Goal: Use online tool/utility: Utilize a website feature to perform a specific function

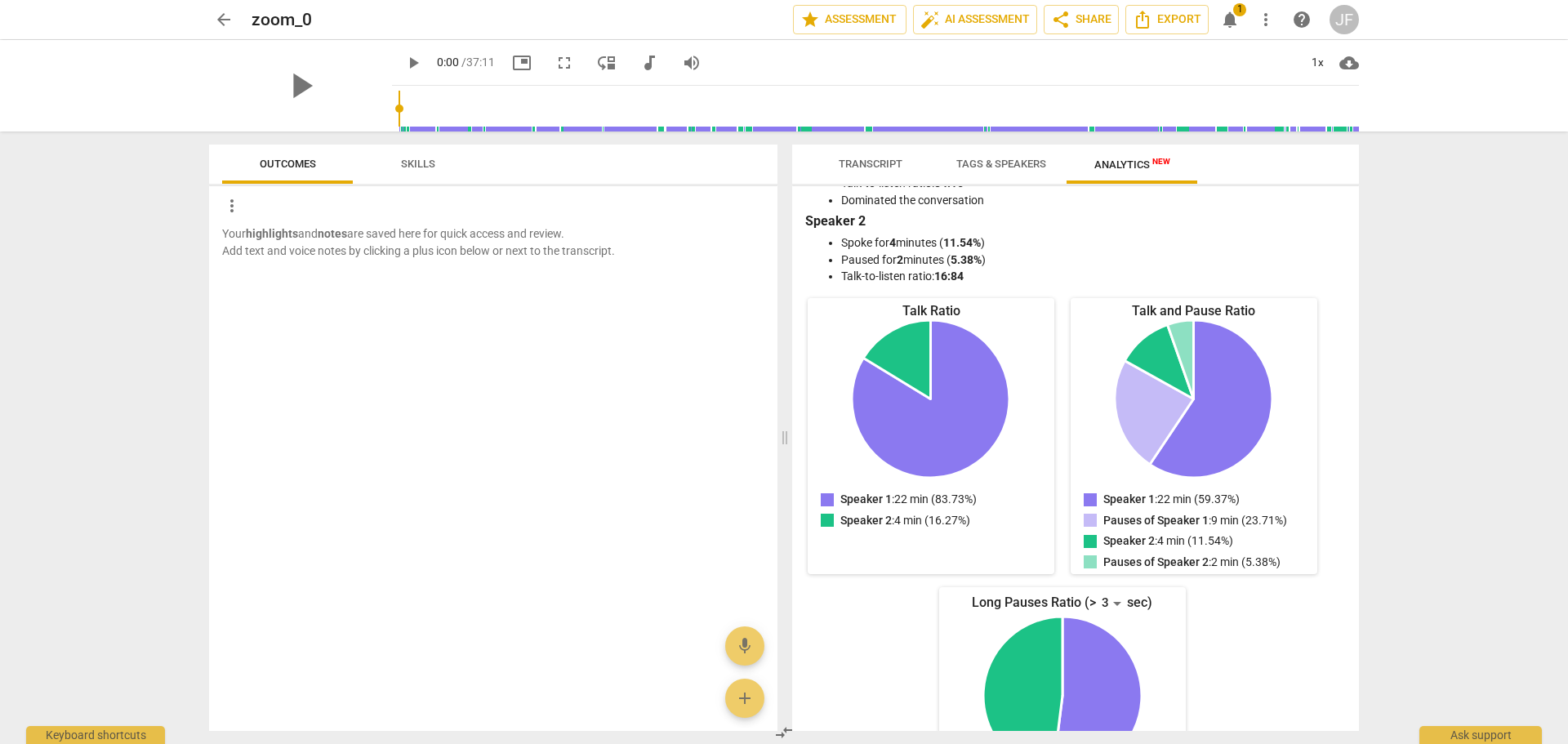
scroll to position [82, 0]
click at [863, 161] on span "Transcript" at bounding box center [870, 164] width 63 height 13
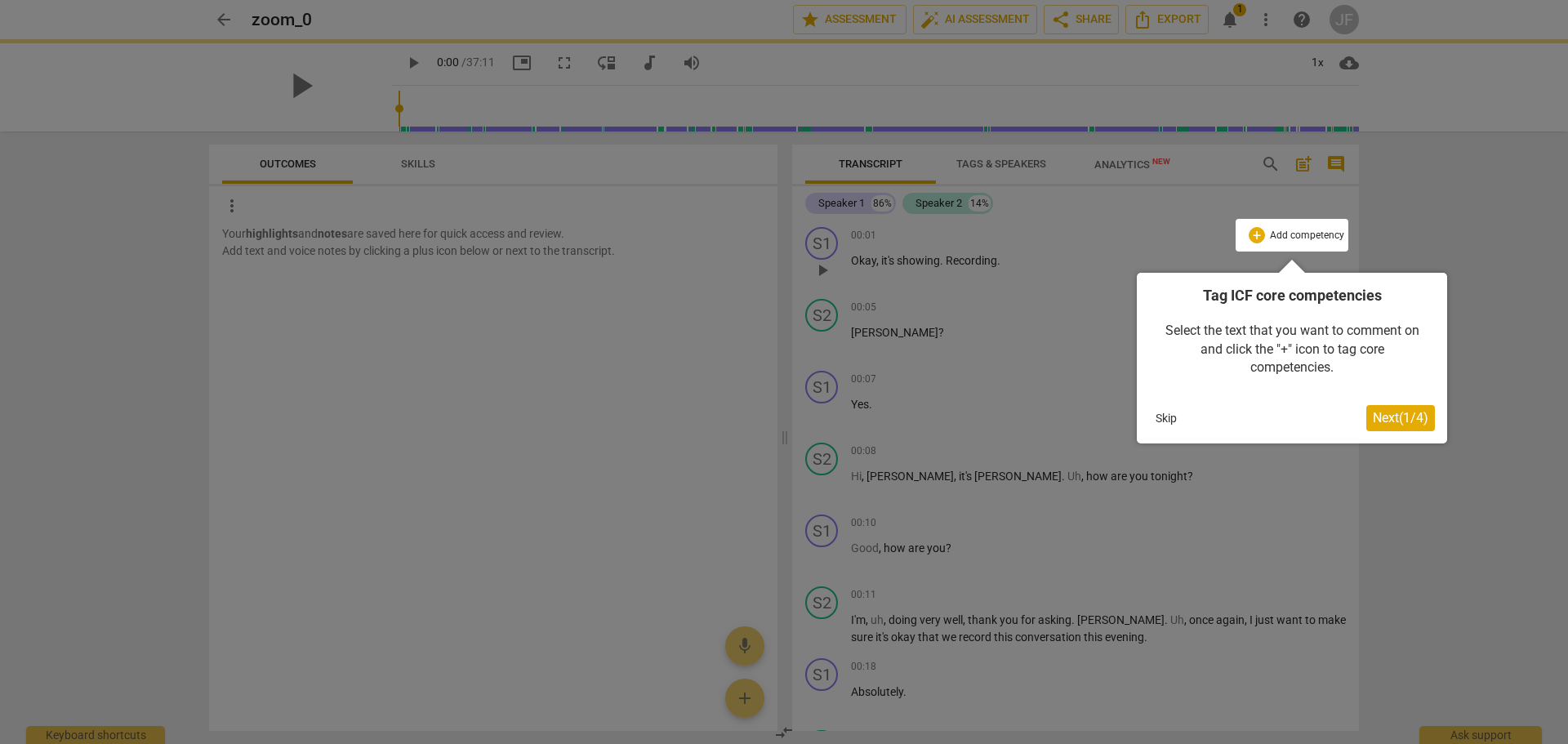
click at [550, 362] on div at bounding box center [784, 372] width 1568 height 744
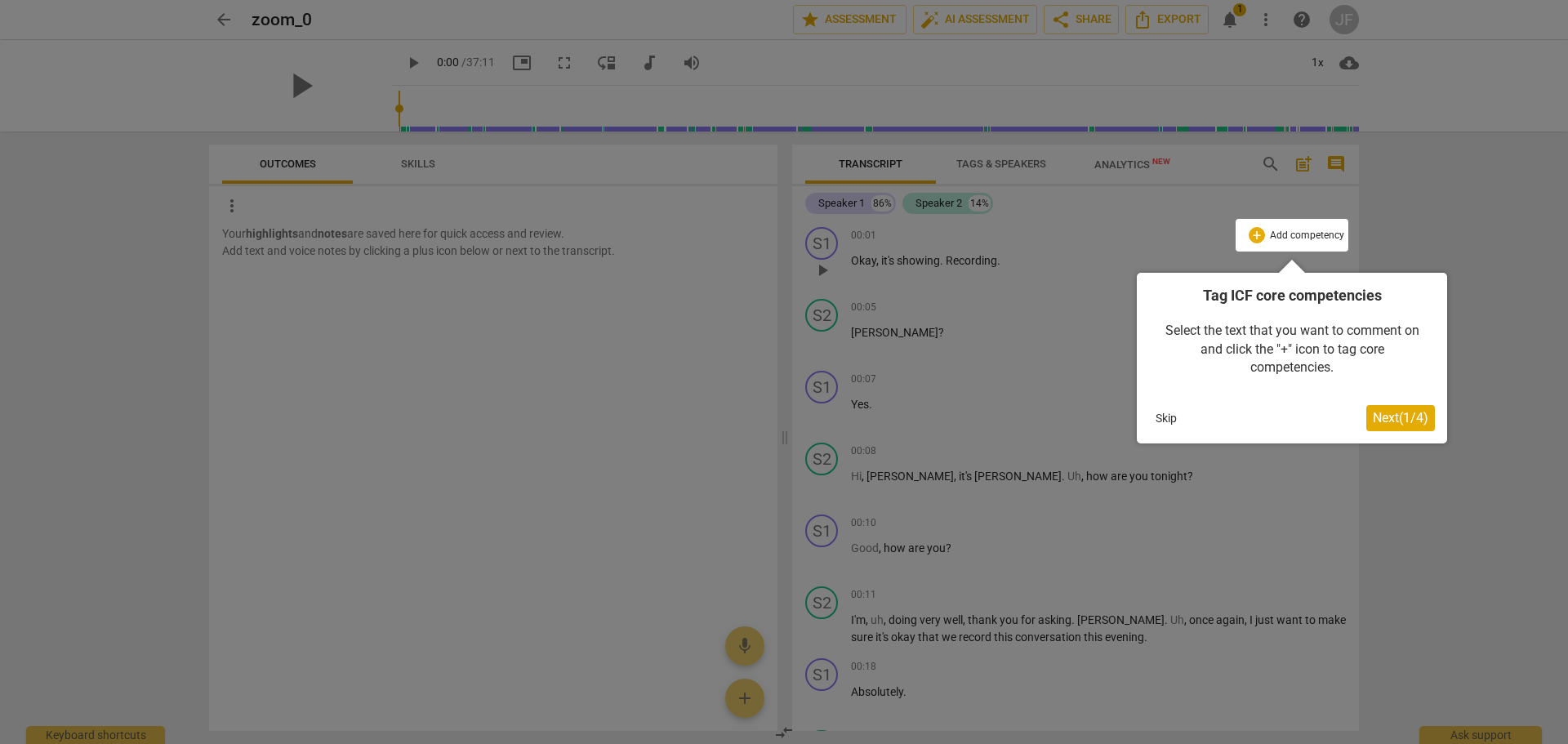
click at [1405, 195] on div at bounding box center [784, 372] width 1568 height 744
click at [1159, 414] on button "Skip" at bounding box center [1166, 418] width 34 height 24
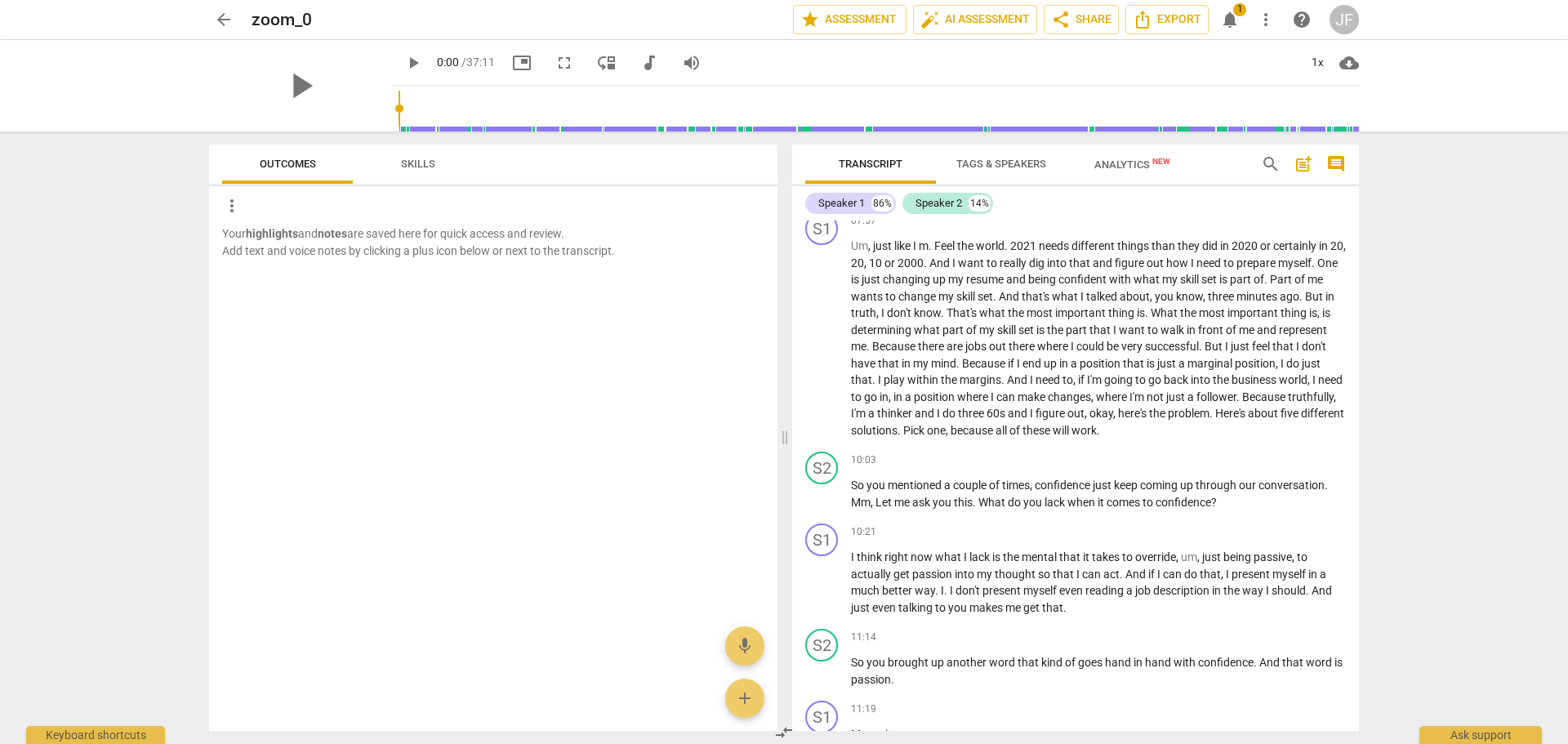
scroll to position [1960, 0]
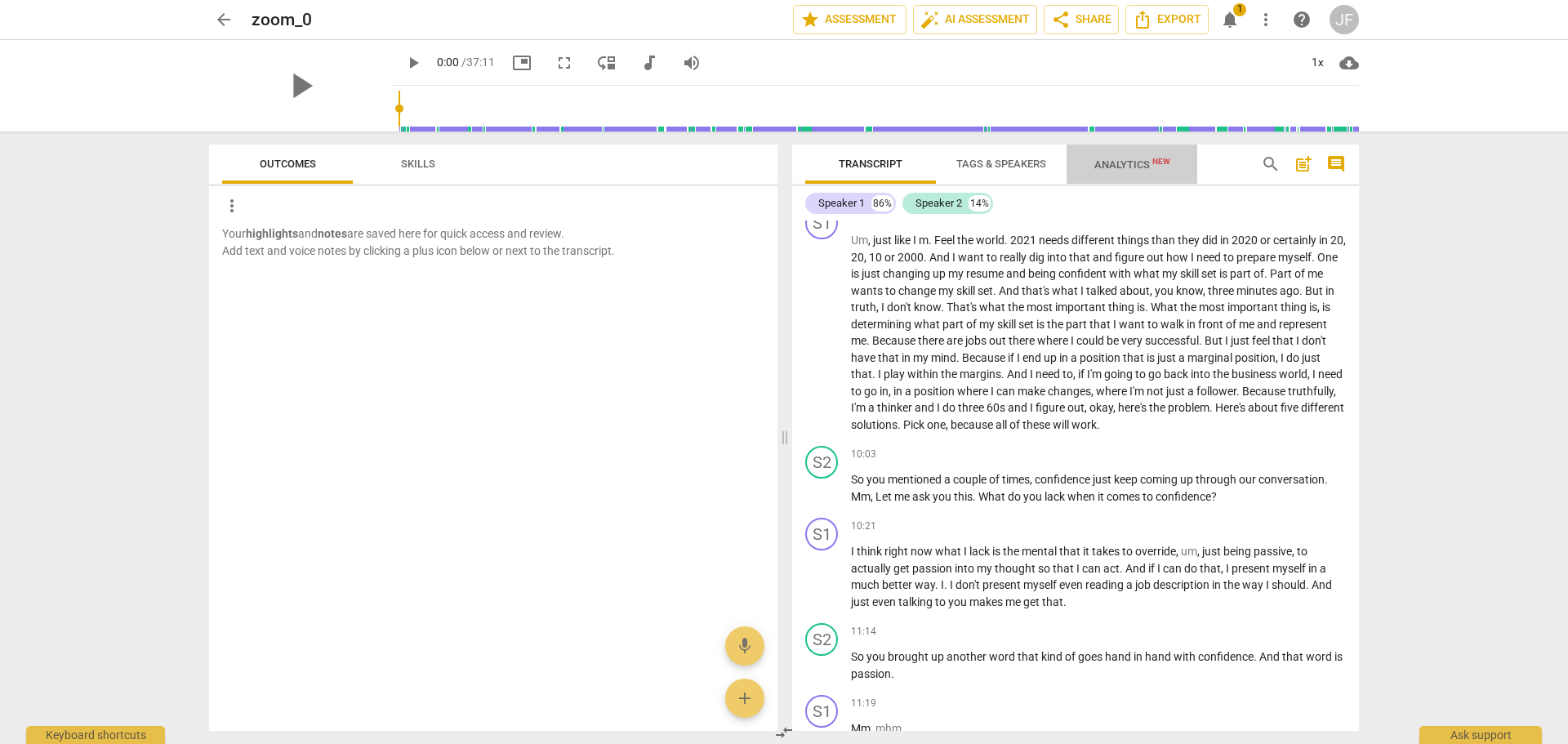
click at [1115, 165] on span "Analytics New" at bounding box center [1133, 165] width 76 height 13
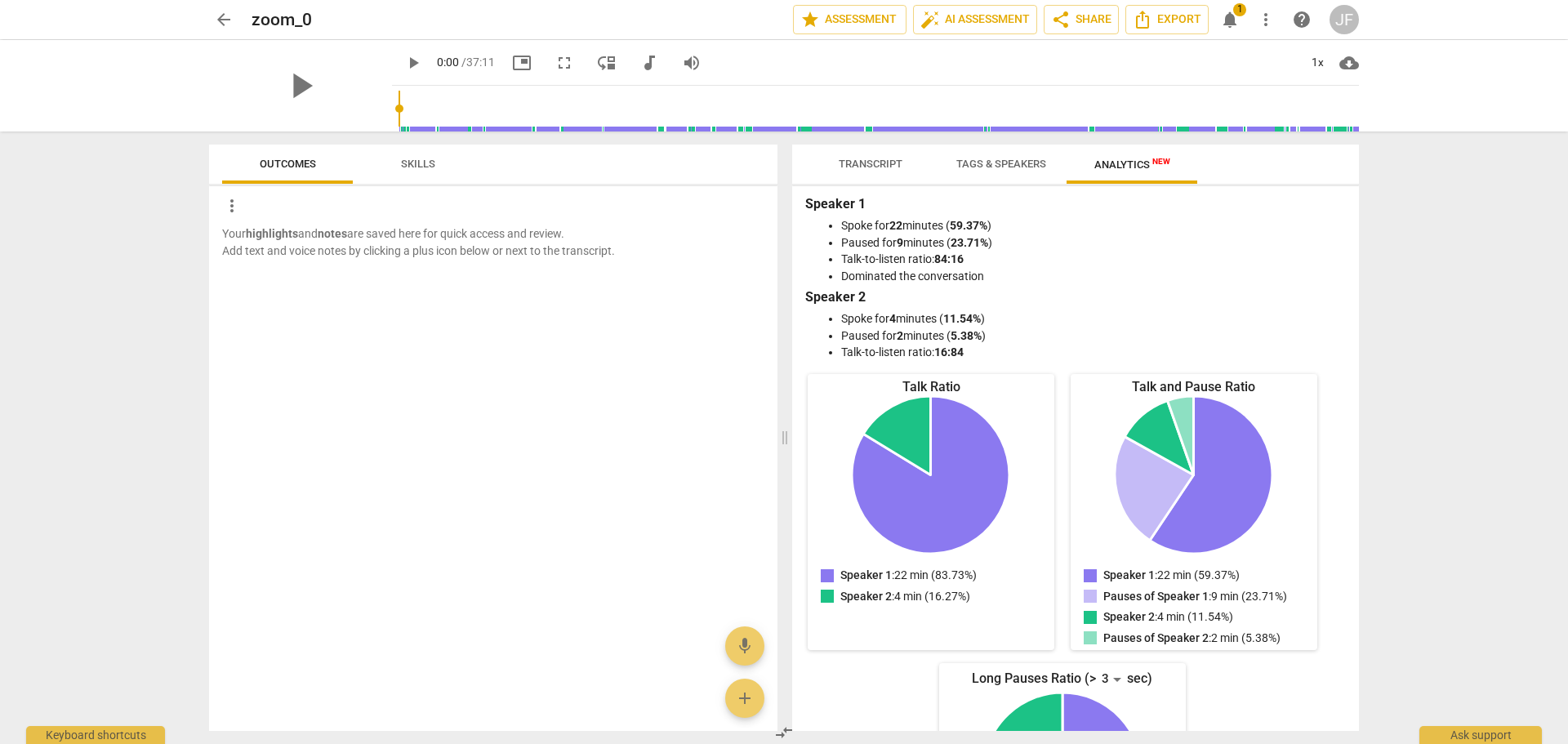
scroll to position [0, 0]
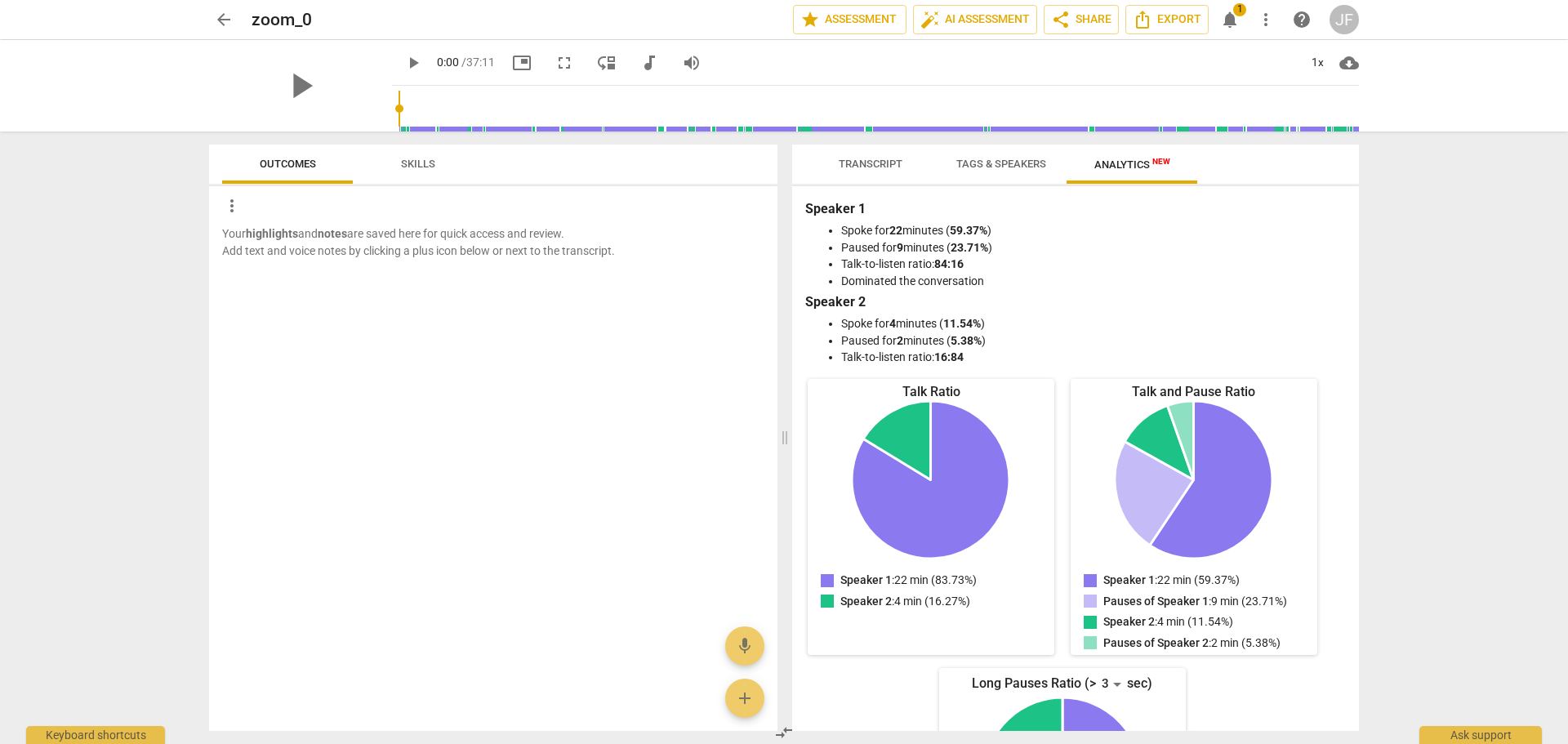
click at [417, 167] on span "Skills" at bounding box center [418, 164] width 34 height 13
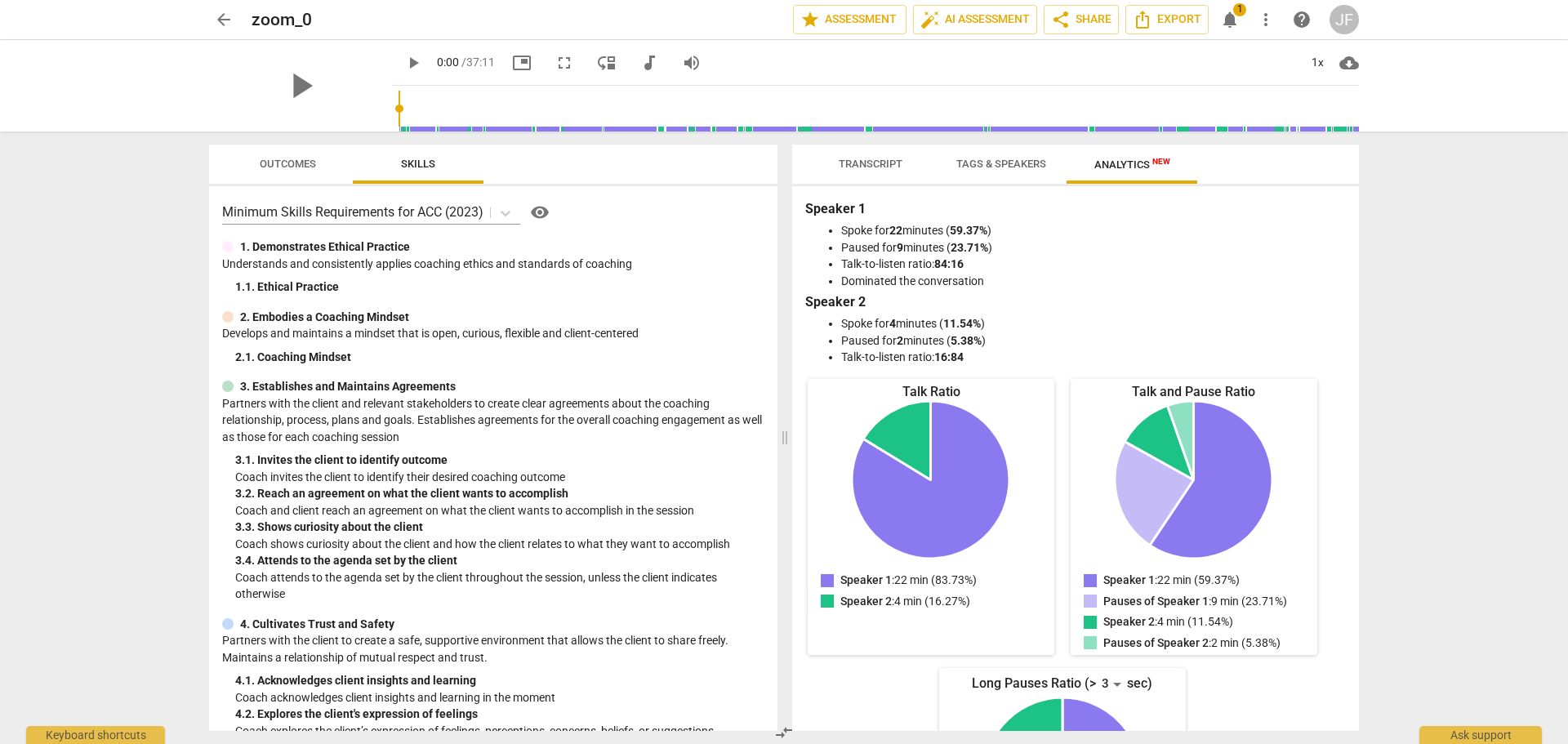
click at [281, 163] on span "Outcomes" at bounding box center [288, 164] width 56 height 13
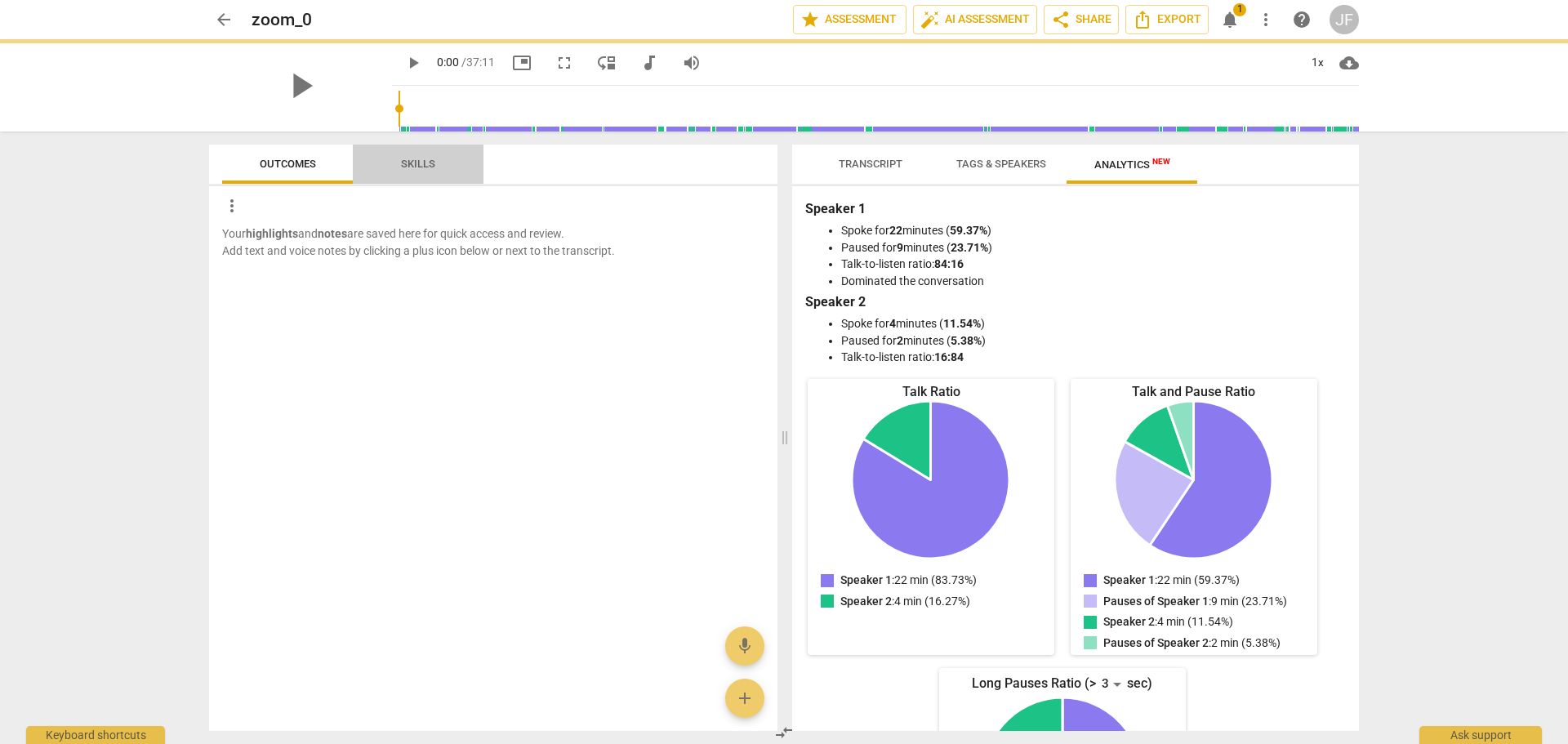
click at [423, 161] on span "Skills" at bounding box center [418, 164] width 34 height 13
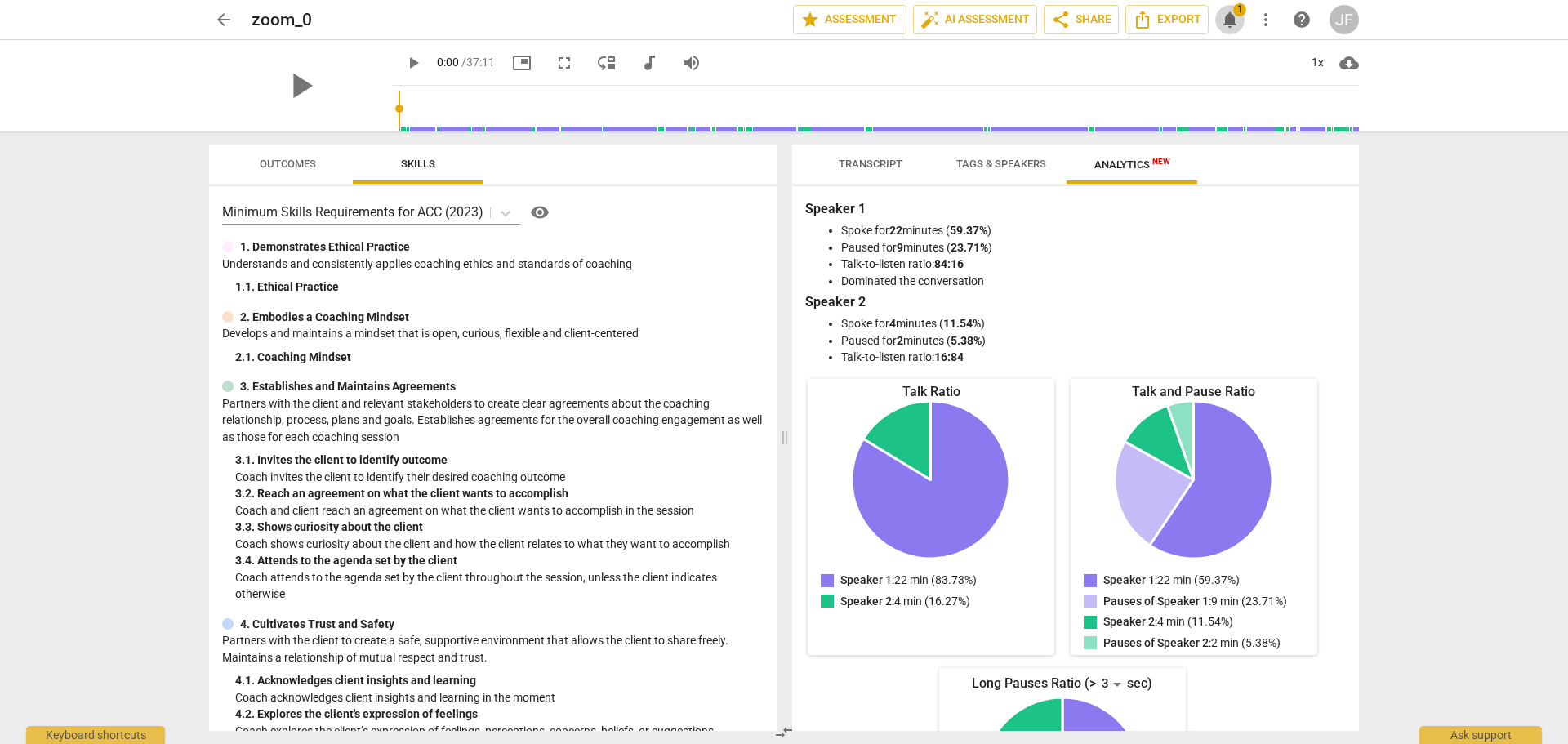
click at [1230, 17] on span "notifications" at bounding box center [1230, 19] width 19 height 19
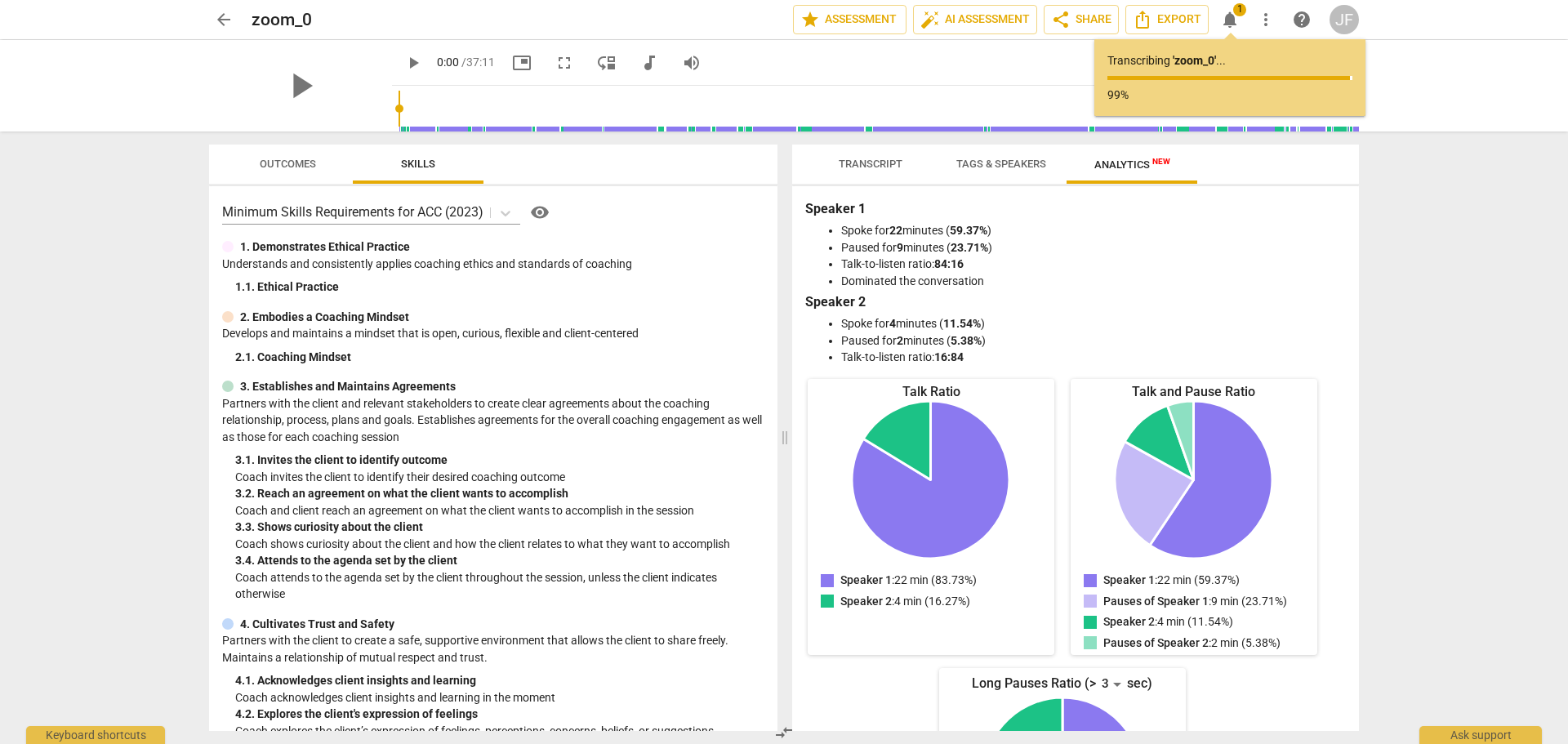
click at [1409, 48] on div "play_arrow play_arrow 0:00 / 37:11 picture_in_picture fullscreen move_down audi…" at bounding box center [784, 86] width 1543 height 92
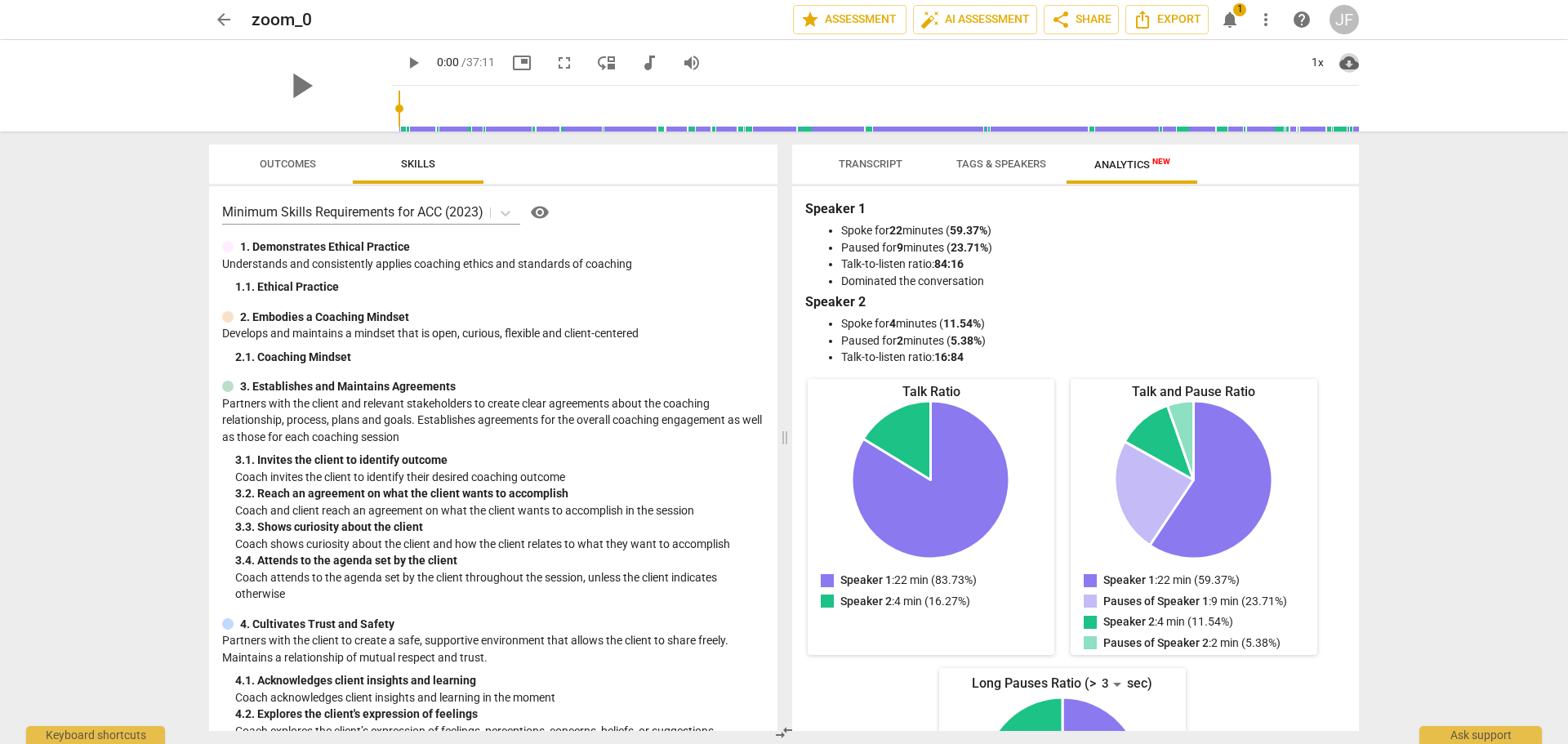
click at [1347, 64] on span "cloud_download" at bounding box center [1350, 63] width 19 height 19
click at [1396, 59] on li "Download audio" at bounding box center [1400, 62] width 121 height 39
click at [1487, 93] on div "play_arrow play_arrow 0:00 / 37:11 picture_in_picture fullscreen move_down audi…" at bounding box center [784, 86] width 1543 height 92
click at [294, 163] on span "Outcomes" at bounding box center [288, 164] width 56 height 13
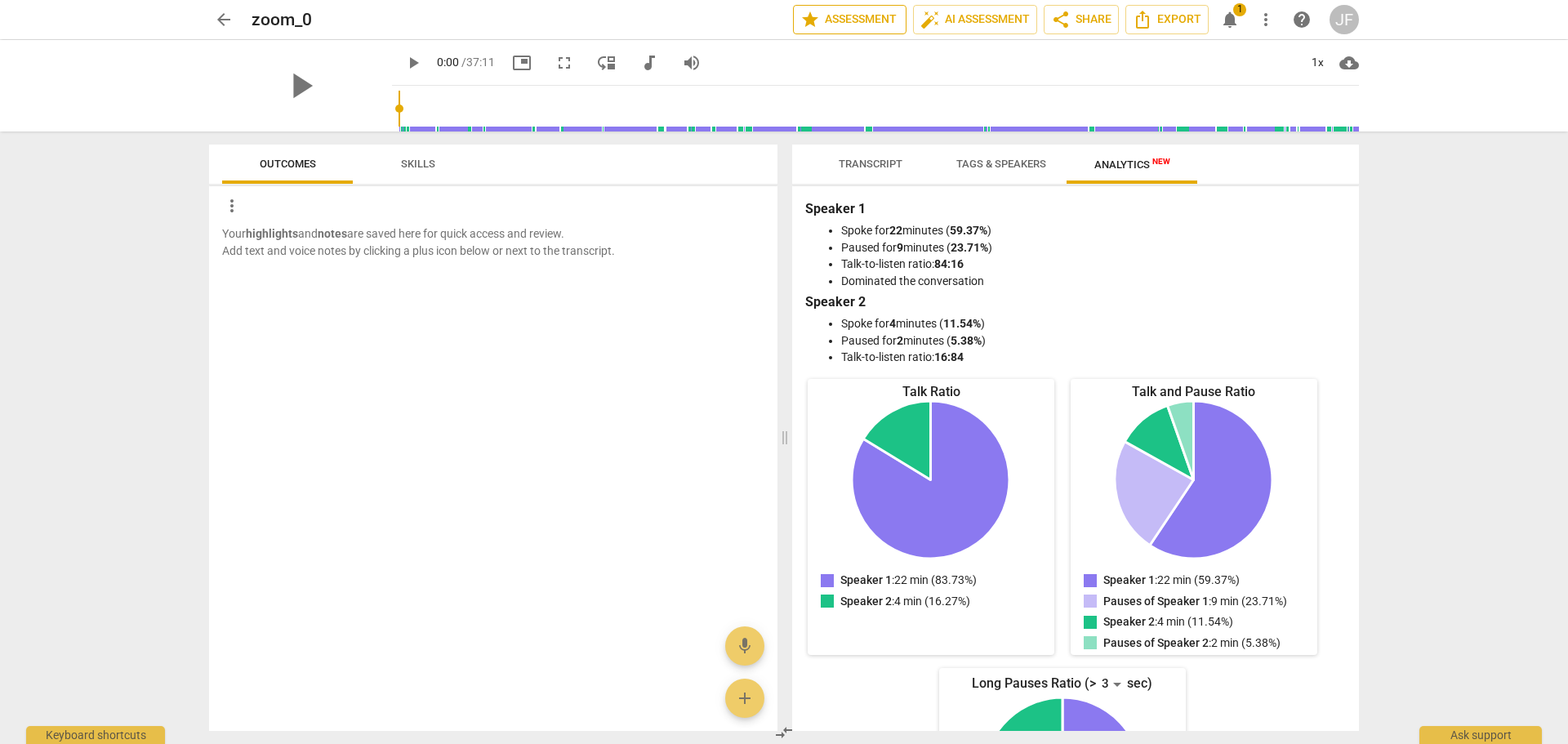
click at [851, 19] on span "star Assessment" at bounding box center [849, 19] width 98 height 19
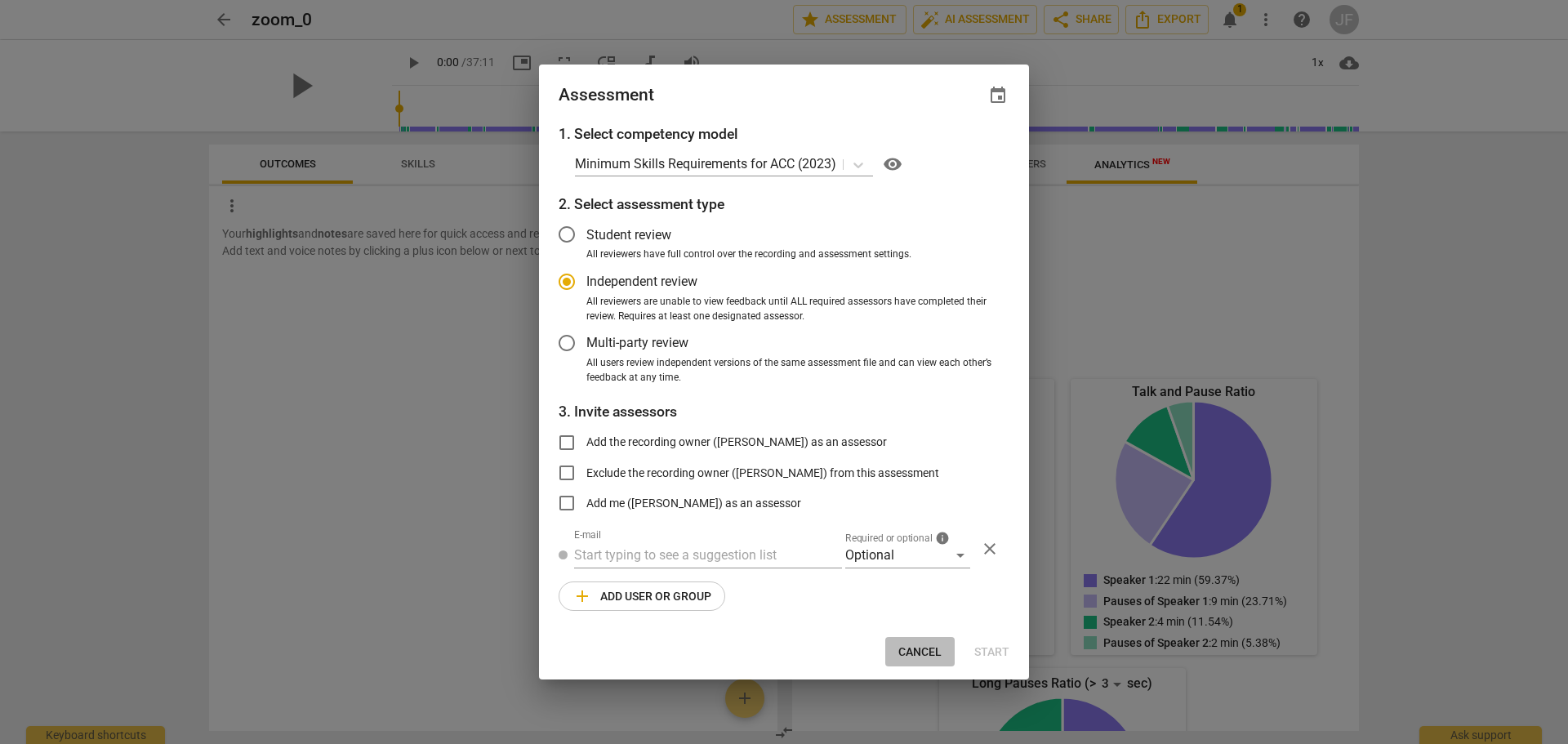
click at [917, 653] on span "Cancel" at bounding box center [920, 652] width 43 height 17
radio input "false"
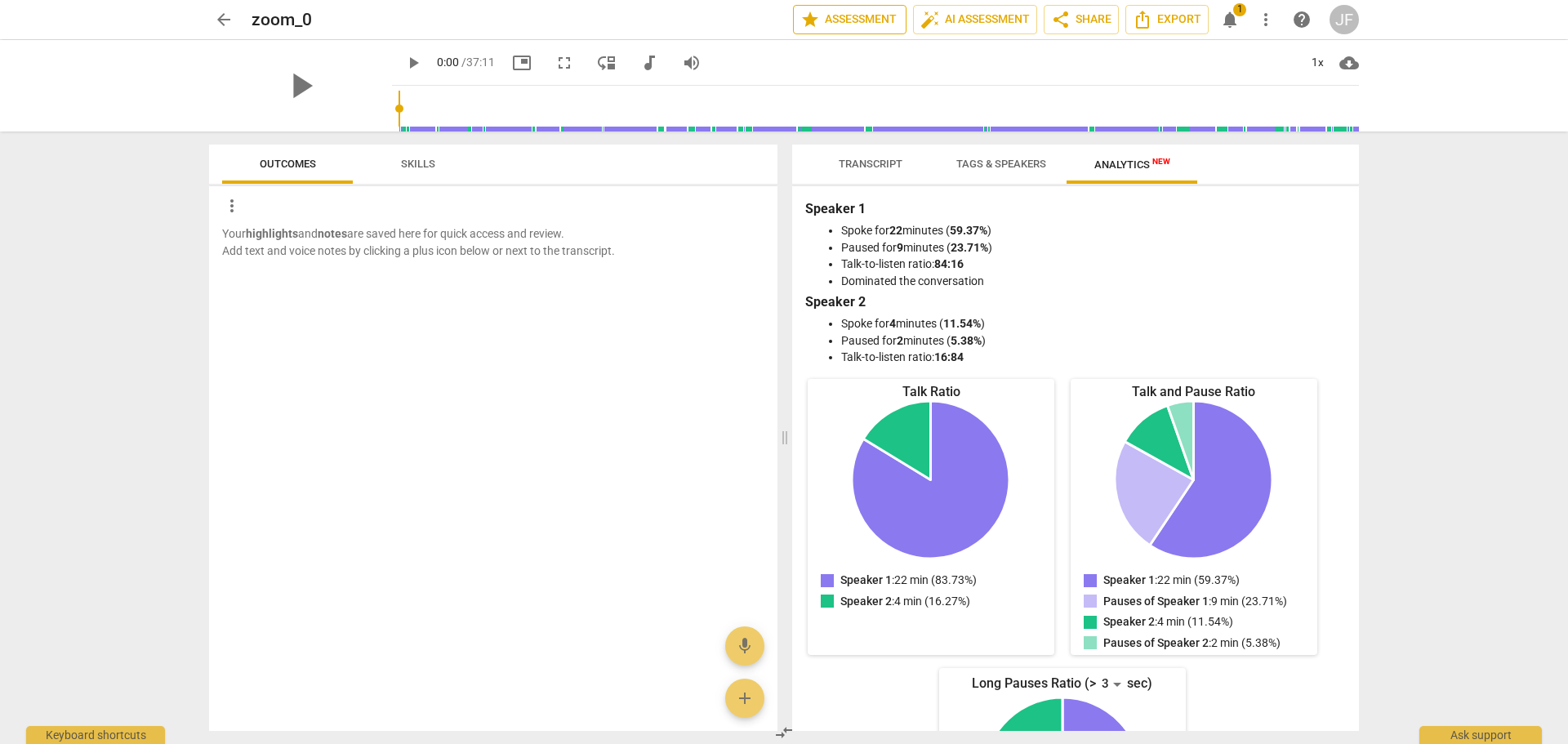
click at [844, 18] on span "star Assessment" at bounding box center [849, 19] width 98 height 19
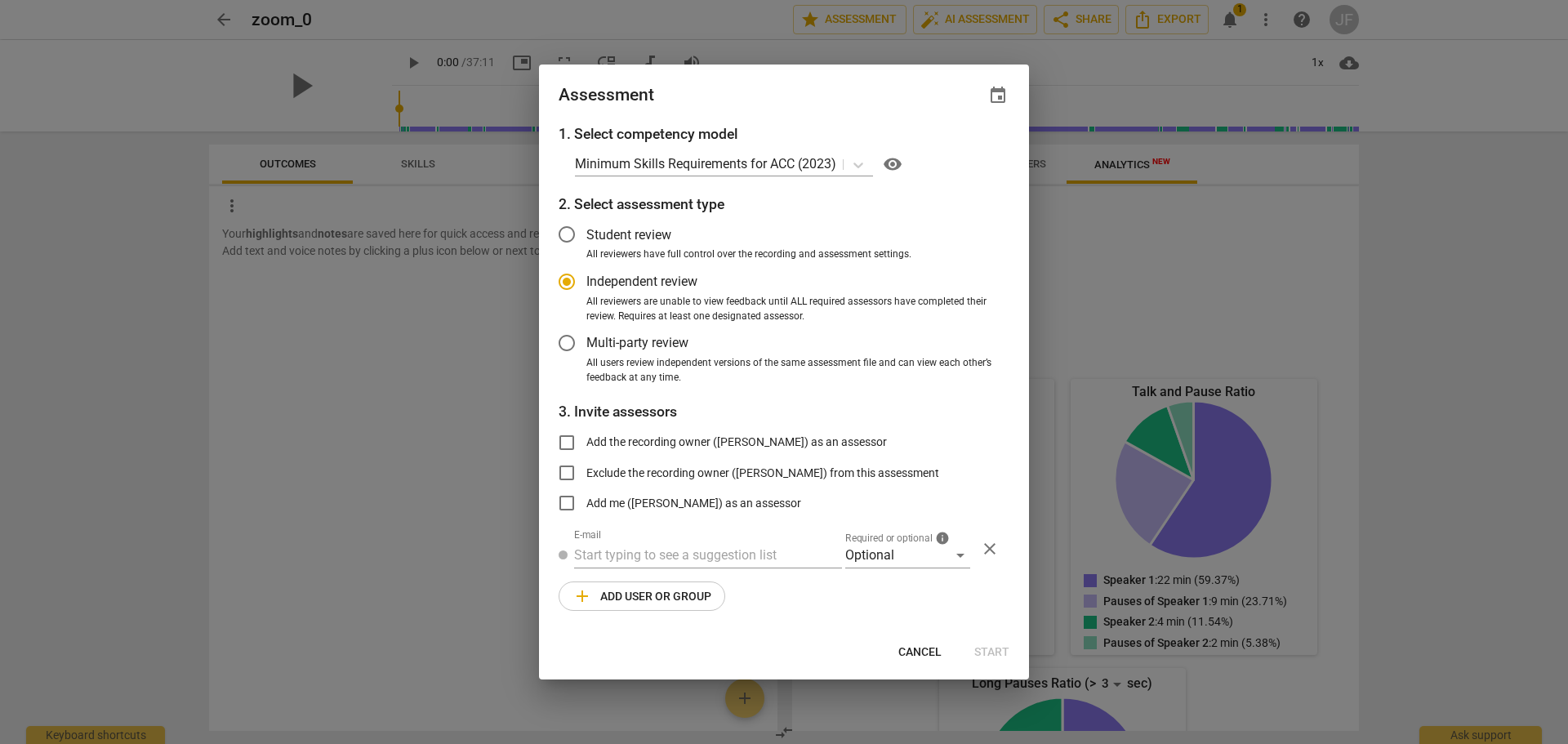
click at [461, 315] on div at bounding box center [784, 372] width 1568 height 744
radio input "false"
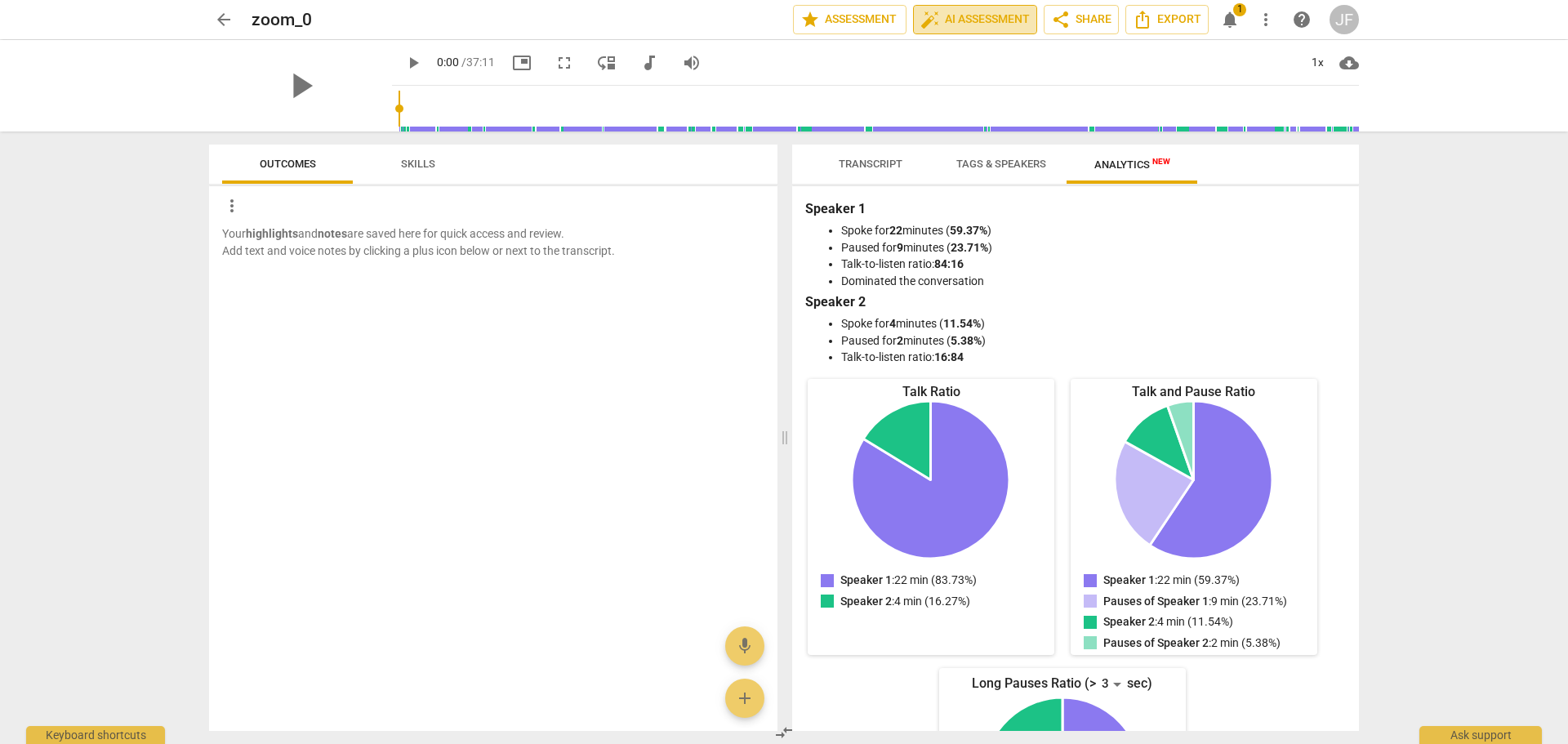
click at [963, 21] on span "auto_fix_high AI Assessment" at bounding box center [975, 19] width 109 height 19
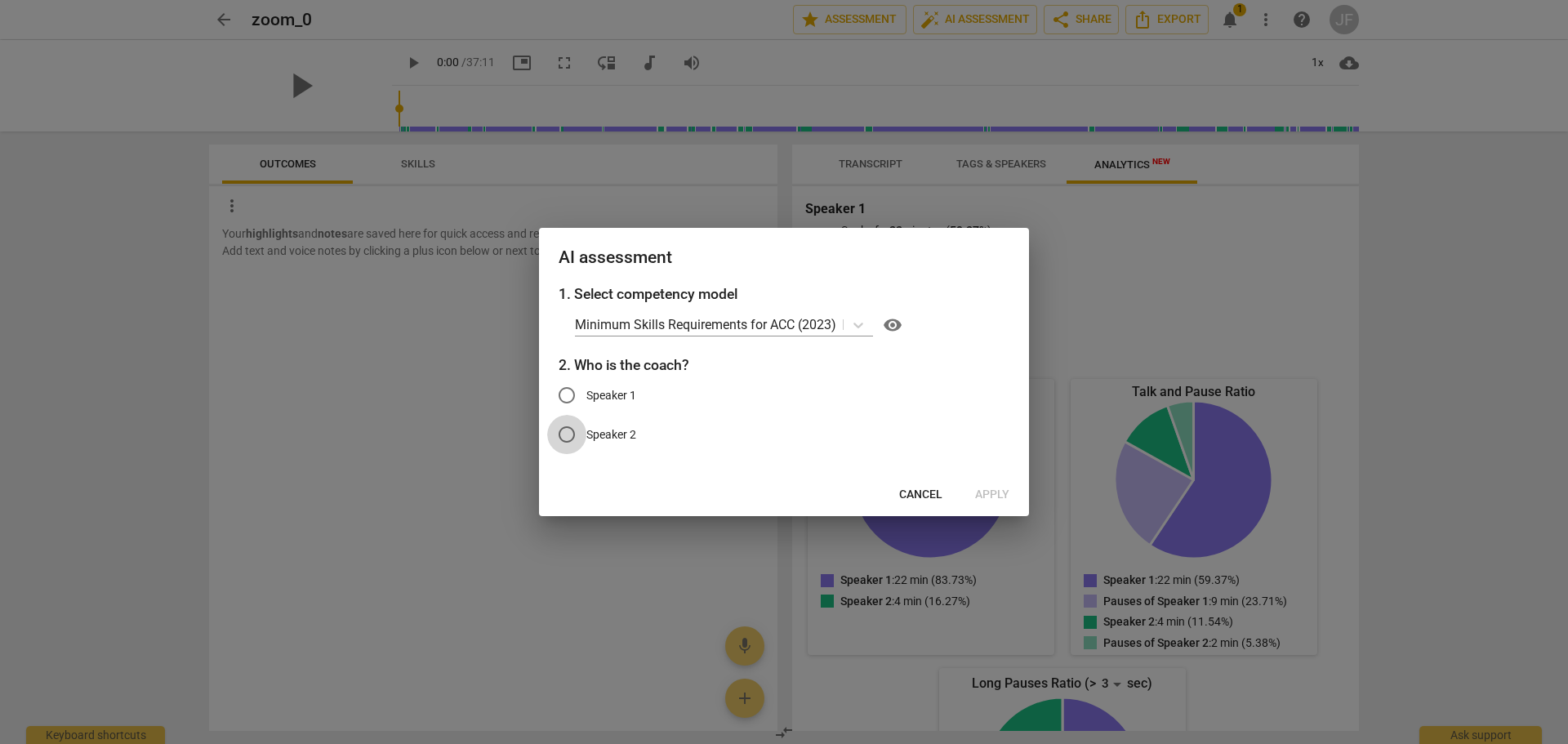
click at [569, 435] on input "Speaker 2" at bounding box center [567, 434] width 39 height 39
radio input "true"
click at [989, 494] on span "Apply" at bounding box center [991, 495] width 34 height 17
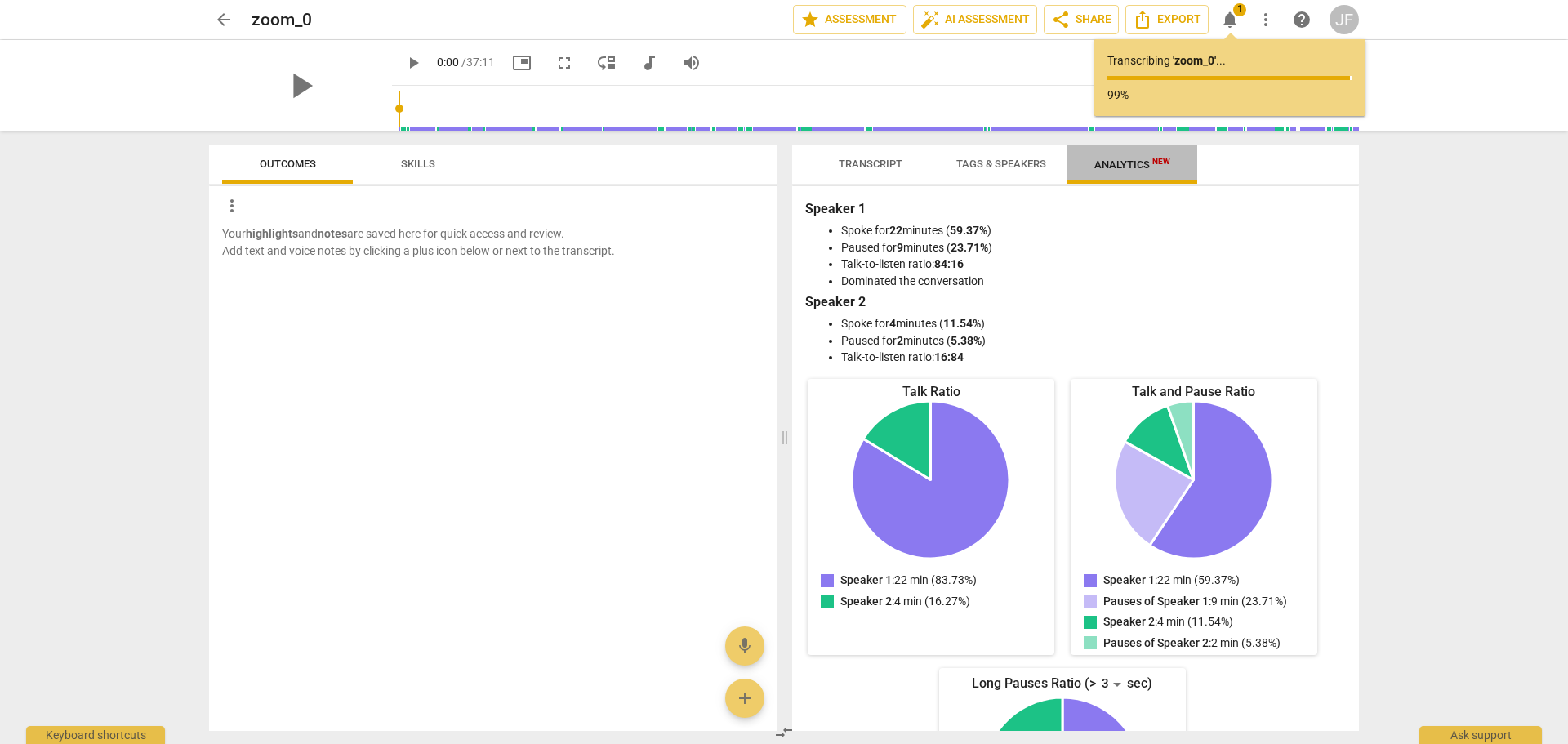
click at [1133, 166] on span "Analytics New" at bounding box center [1133, 165] width 76 height 13
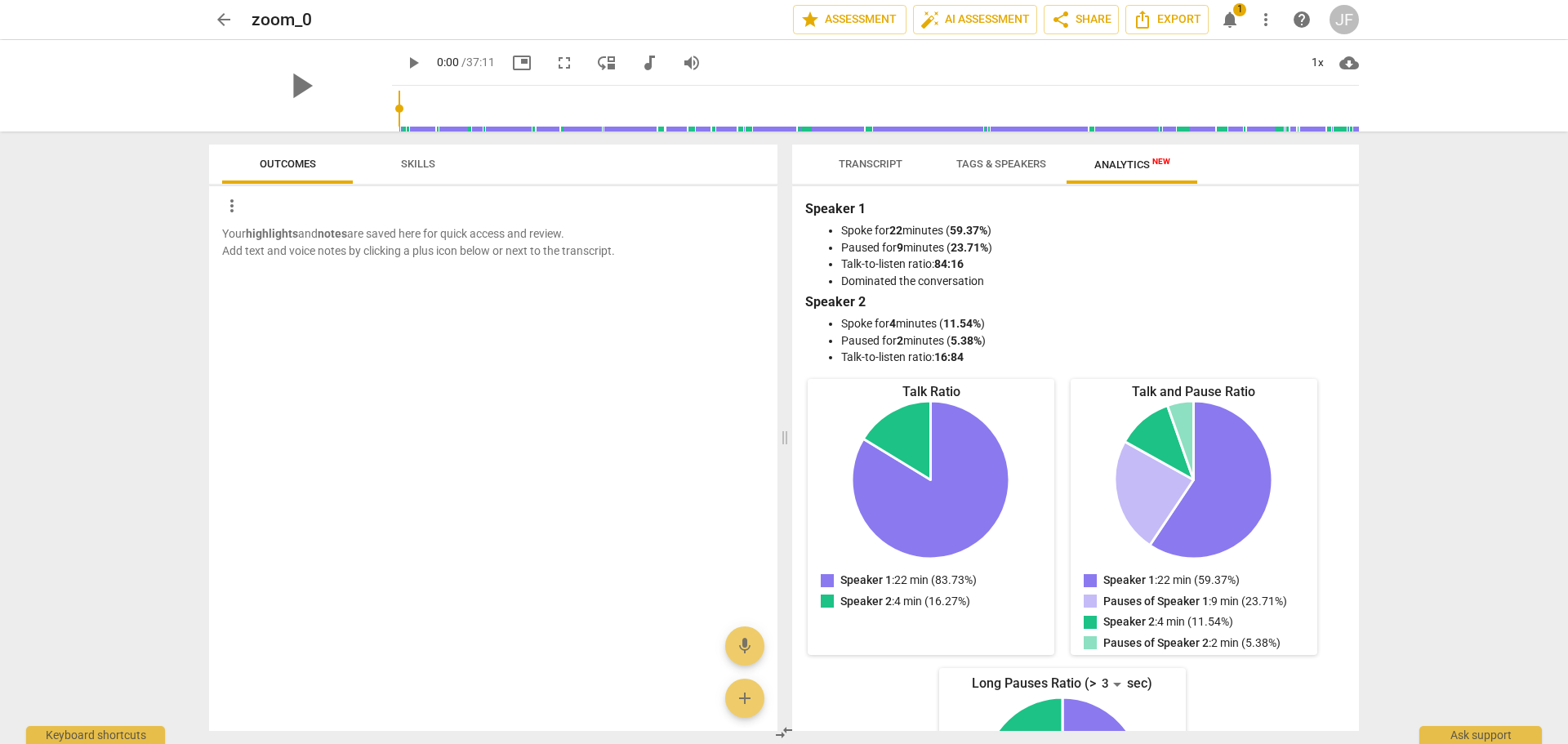
click at [1001, 162] on span "Tags & Speakers" at bounding box center [1001, 164] width 90 height 13
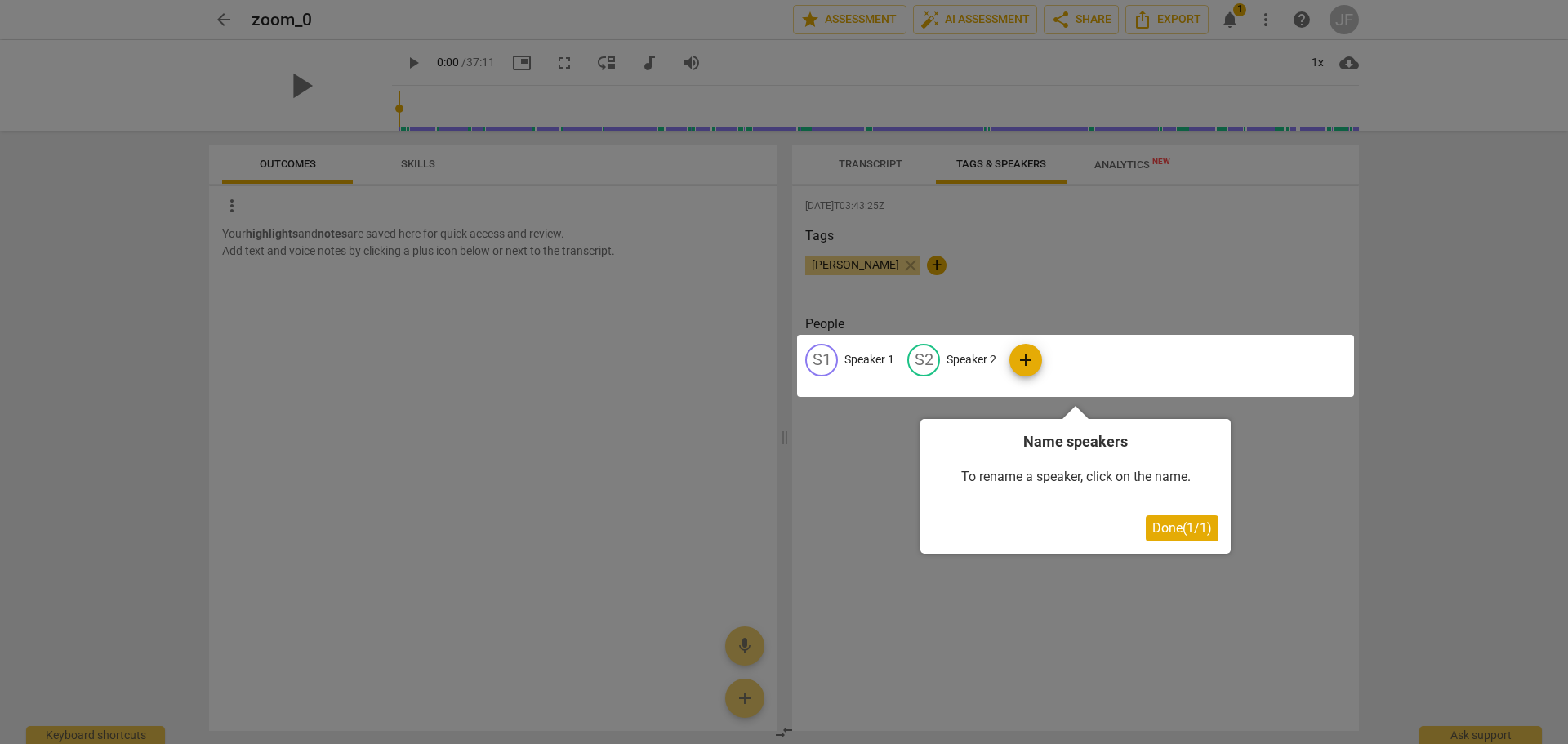
click at [820, 357] on div at bounding box center [1076, 366] width 557 height 62
click at [1173, 530] on span "Done ( 1 / 1 )" at bounding box center [1181, 528] width 59 height 16
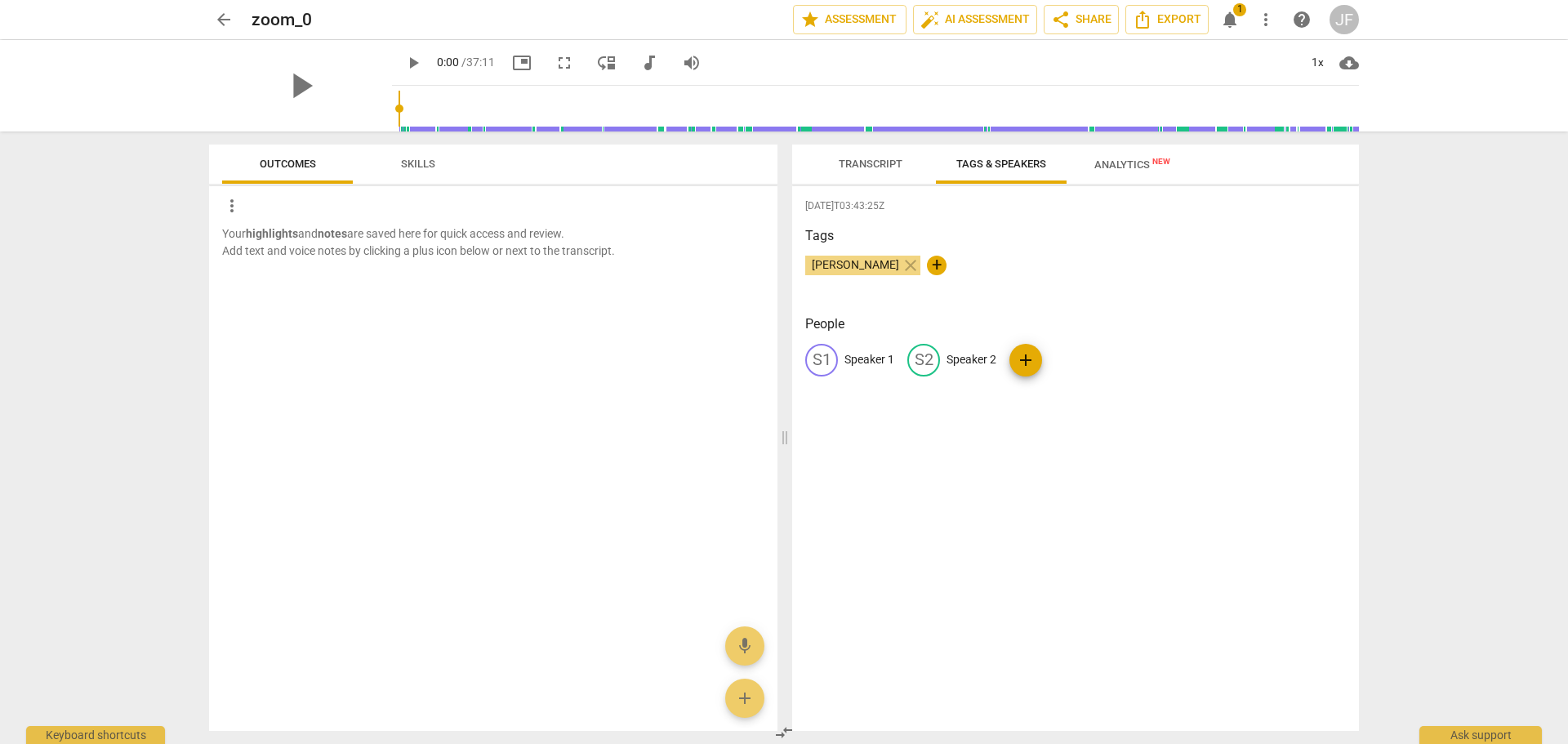
click at [820, 362] on div "S1" at bounding box center [822, 360] width 33 height 33
type input "[PERSON_NAME]"
click at [1021, 357] on span "edit" at bounding box center [1030, 360] width 19 height 19
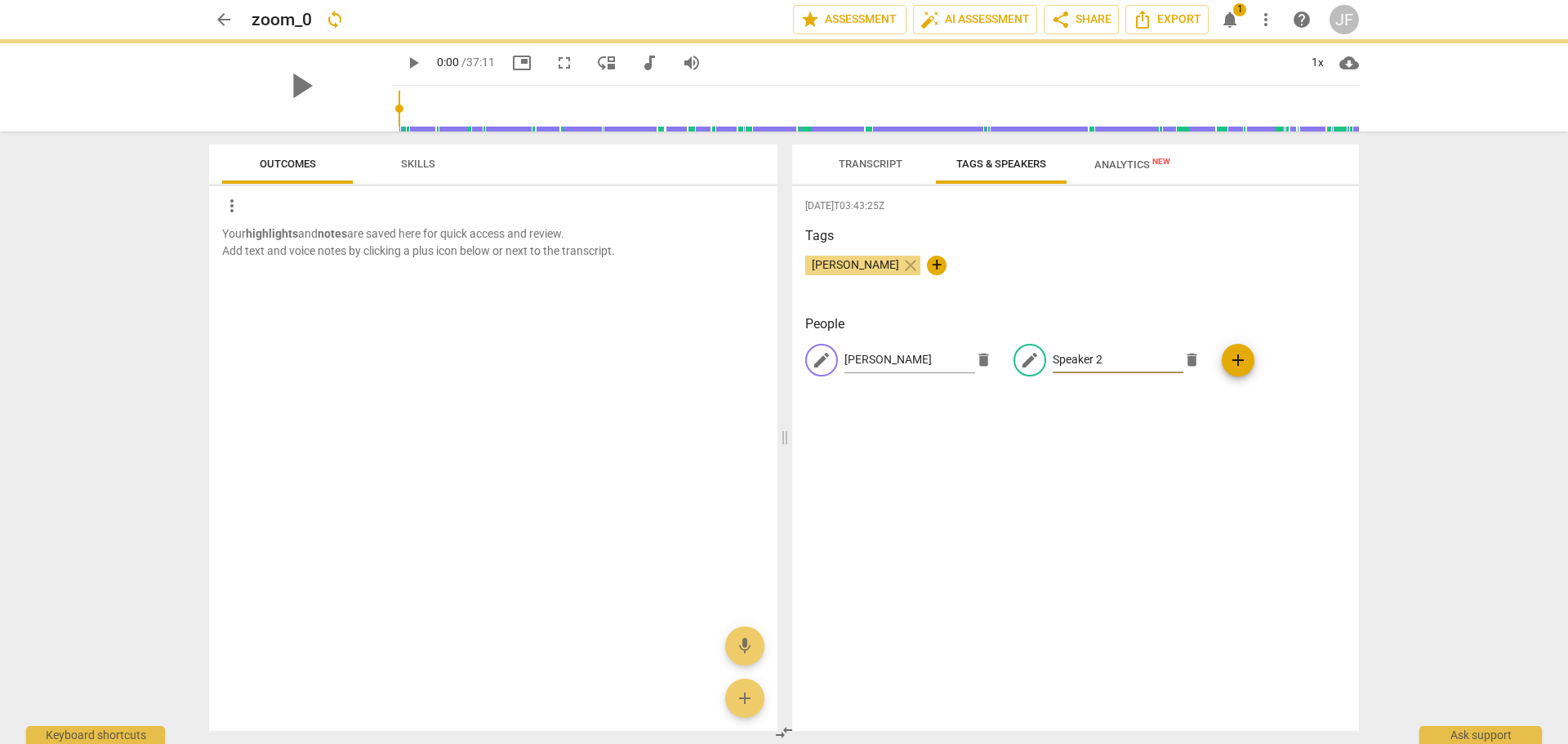
click at [1067, 358] on div "edit [PERSON_NAME] delete edit Speaker 2 delete add" at bounding box center [1075, 366] width 541 height 46
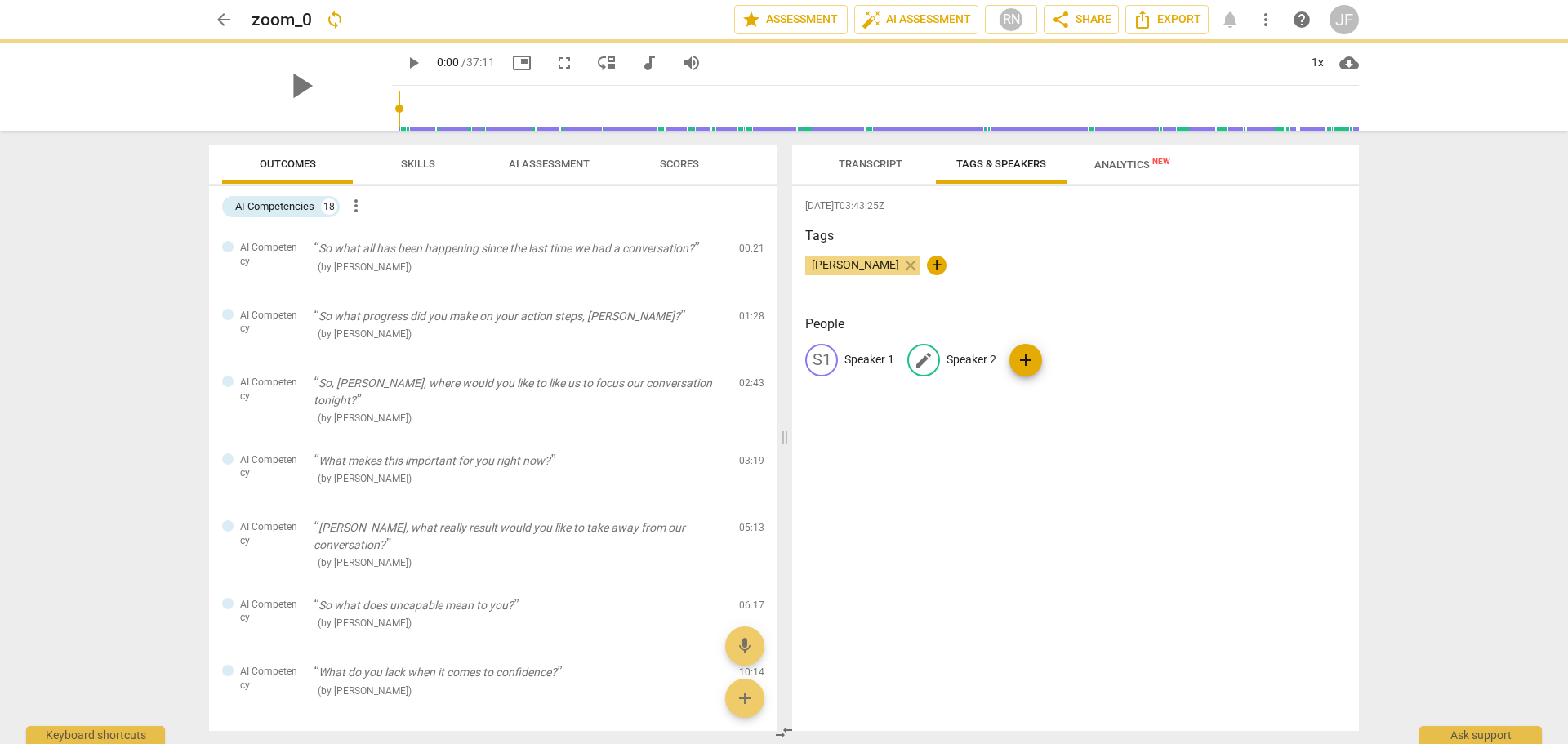
click at [929, 368] on span "edit" at bounding box center [924, 360] width 19 height 19
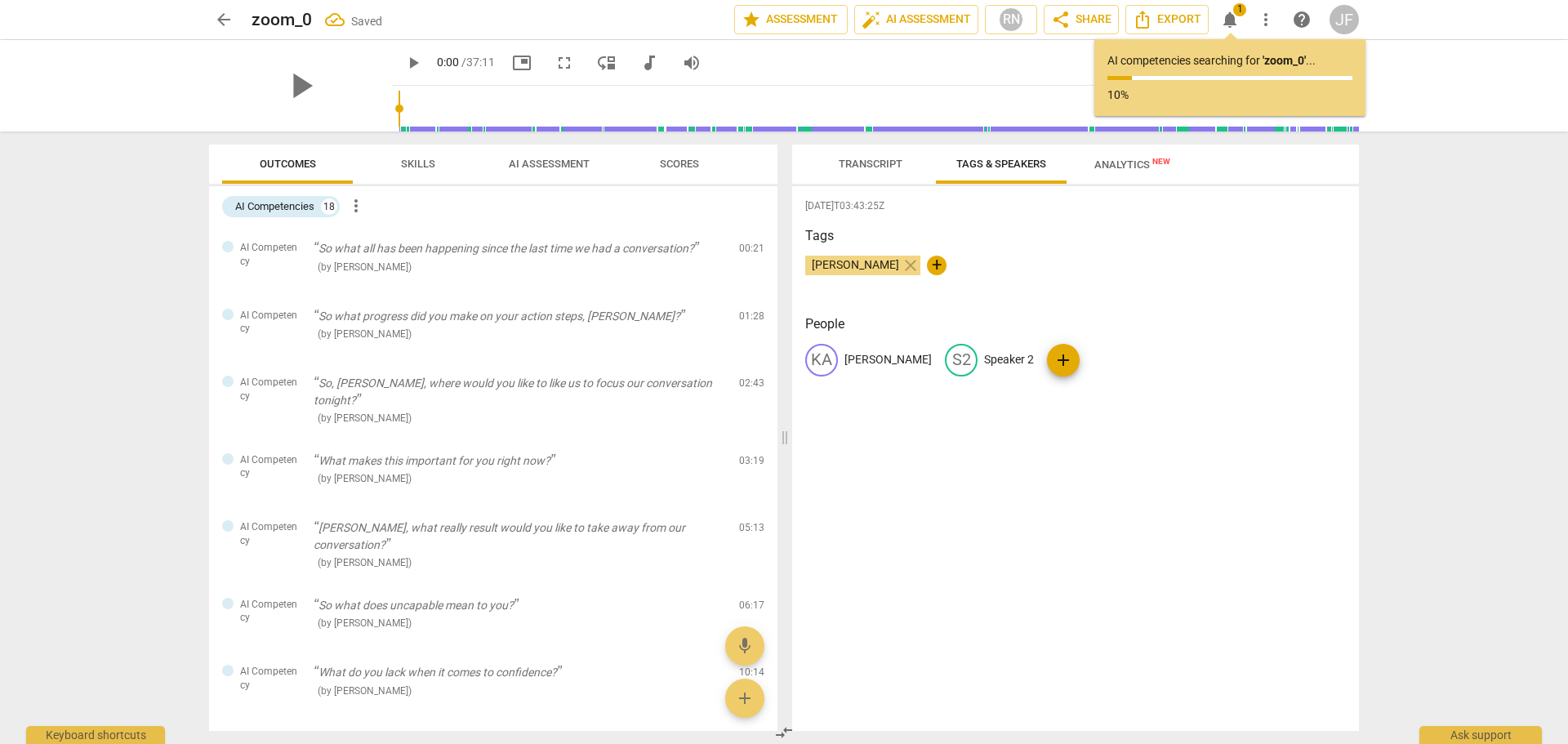
click at [945, 362] on div "S2" at bounding box center [961, 360] width 33 height 33
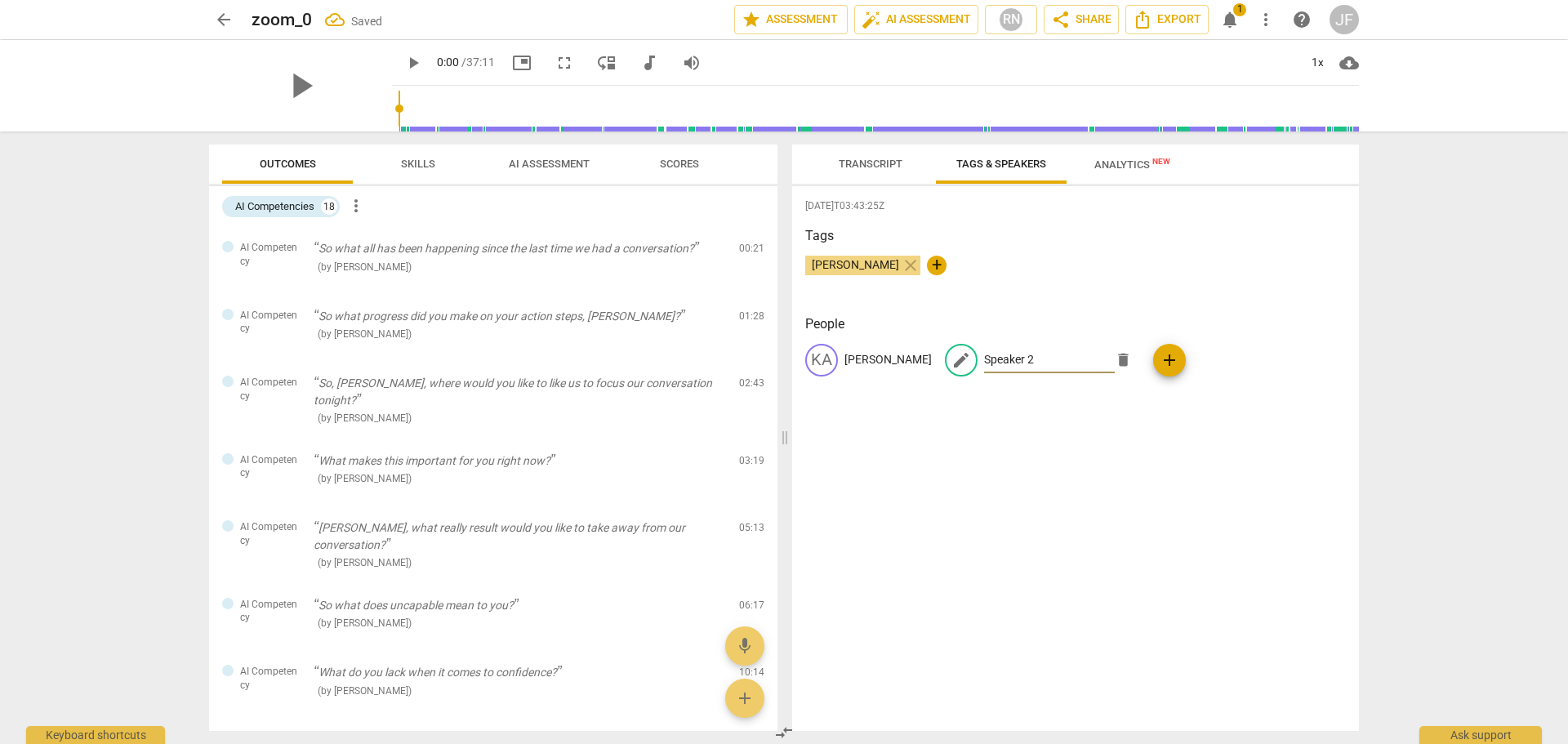
click at [985, 361] on input "Speaker 2" at bounding box center [1050, 359] width 131 height 26
drag, startPoint x: 980, startPoint y: 360, endPoint x: 919, endPoint y: 362, distance: 61.0
click at [945, 362] on div "edit Speaker 2 delete" at bounding box center [1042, 360] width 195 height 33
type input "[PERSON_NAME]"
click at [1007, 417] on div "[DATE]T03:43:25Z Tags [PERSON_NAME] close + People KA [PERSON_NAME] edit [PERSO…" at bounding box center [1076, 458] width 567 height 544
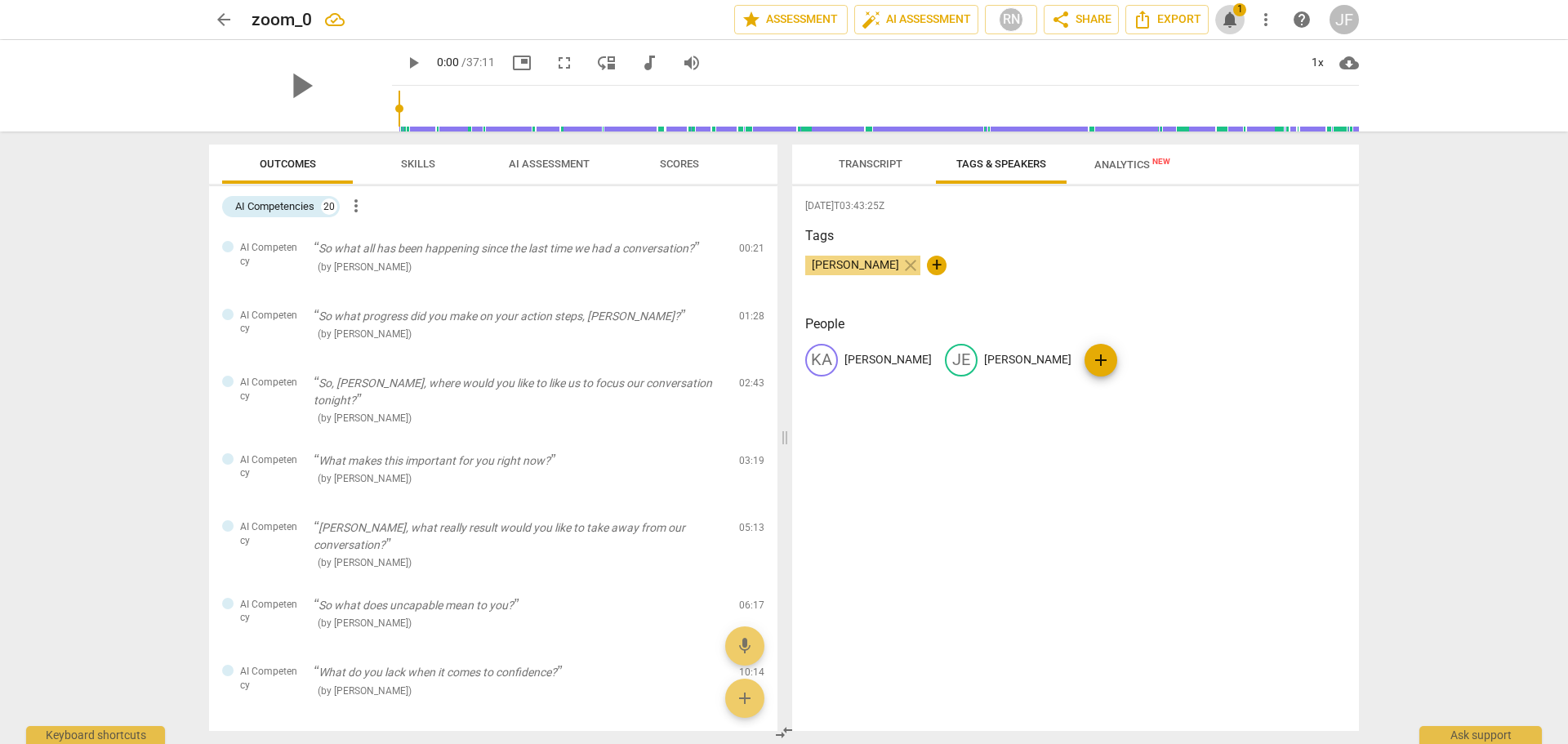
click at [1232, 19] on span "notifications" at bounding box center [1230, 19] width 19 height 19
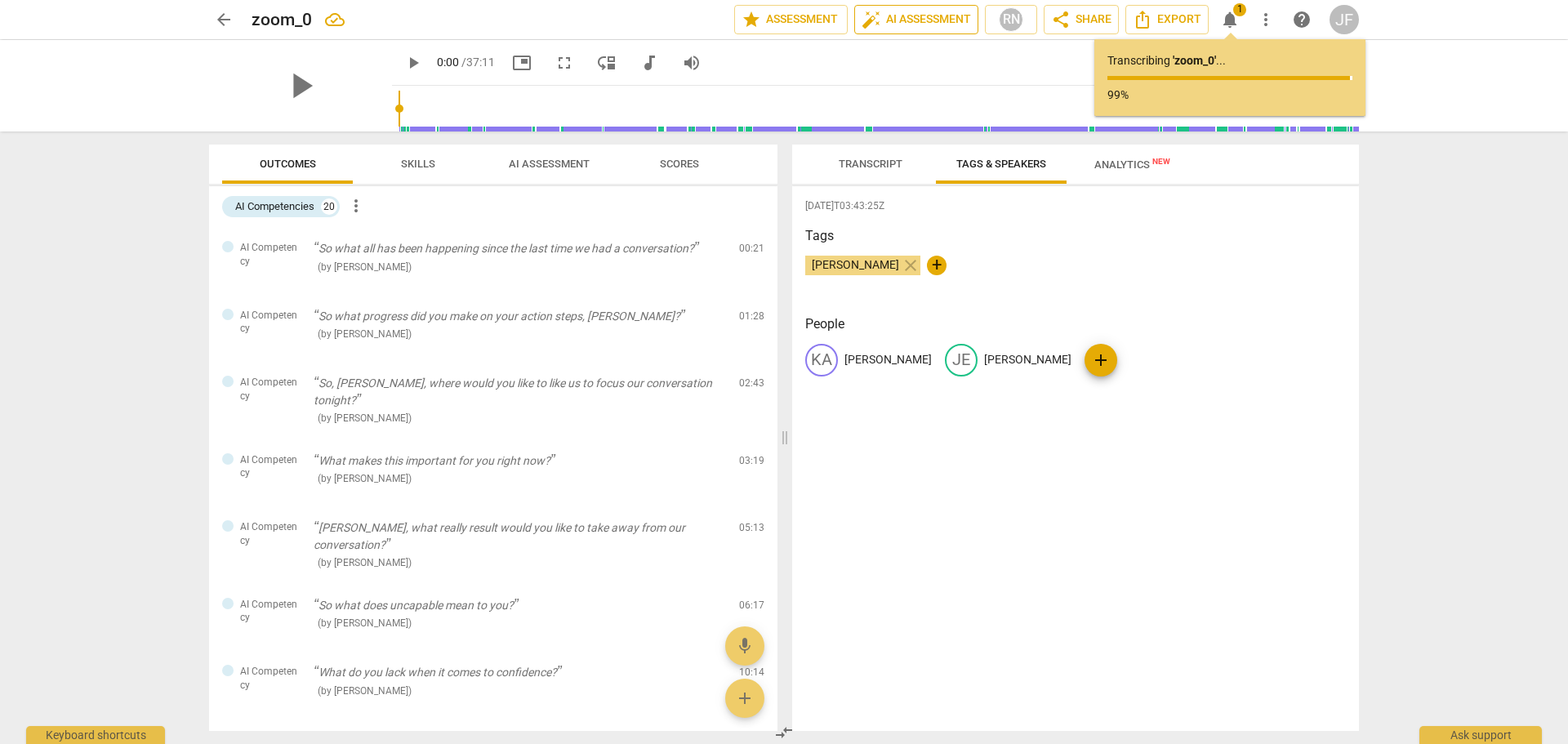
click at [950, 15] on span "auto_fix_high AI Assessment" at bounding box center [916, 19] width 109 height 19
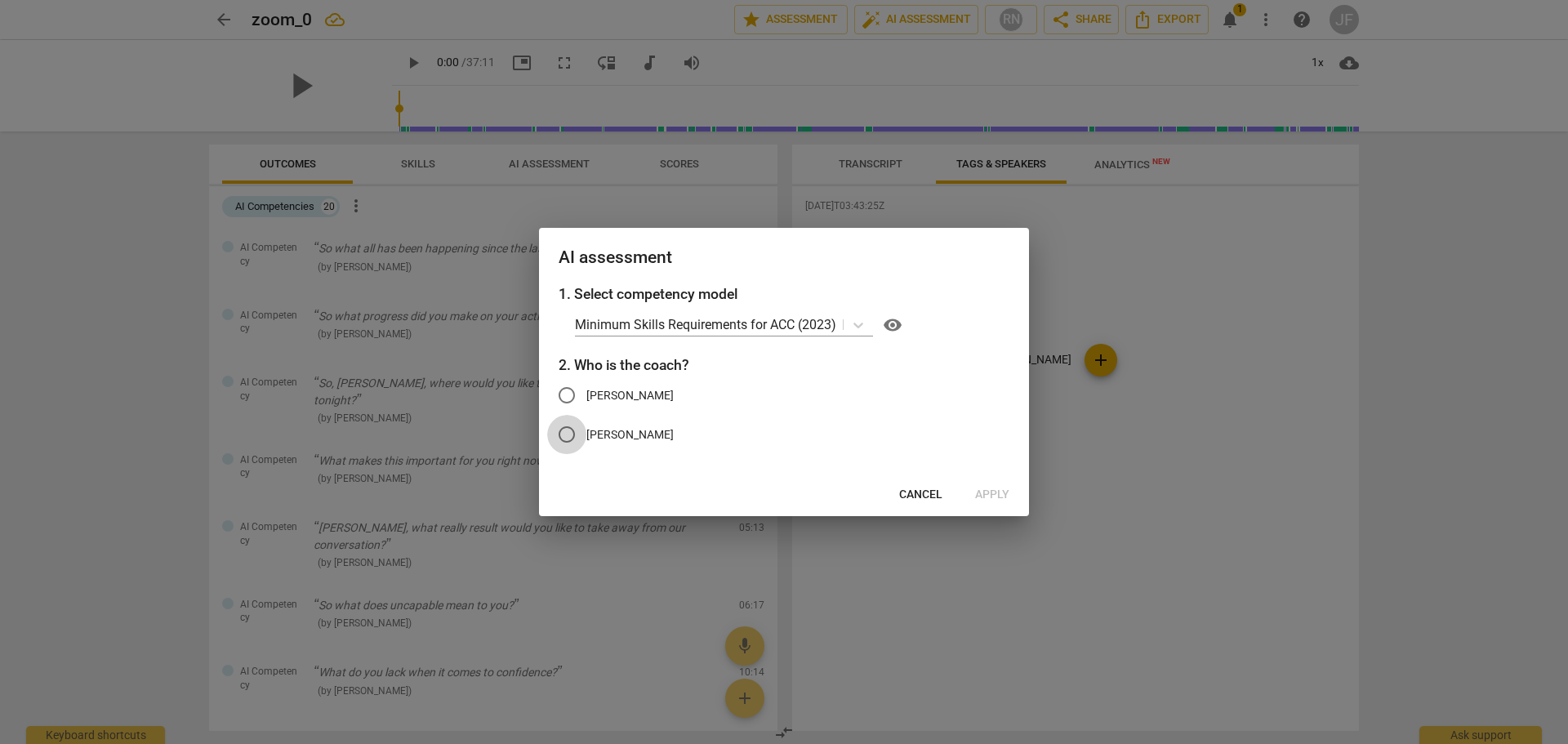
click at [560, 435] on input "[PERSON_NAME]" at bounding box center [567, 434] width 39 height 39
radio input "true"
click at [995, 494] on span "Apply" at bounding box center [991, 495] width 34 height 17
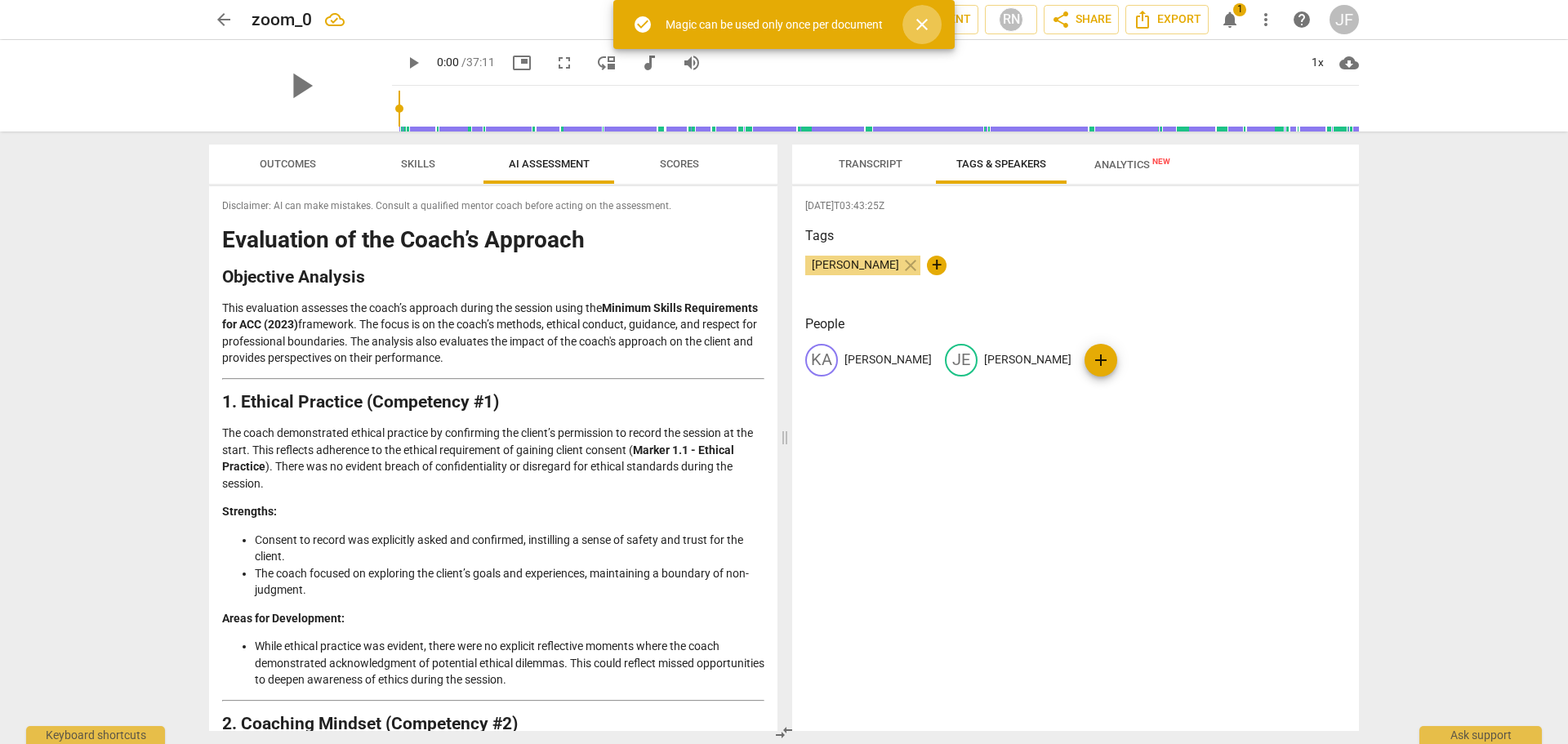
click at [922, 18] on span "close" at bounding box center [922, 24] width 19 height 19
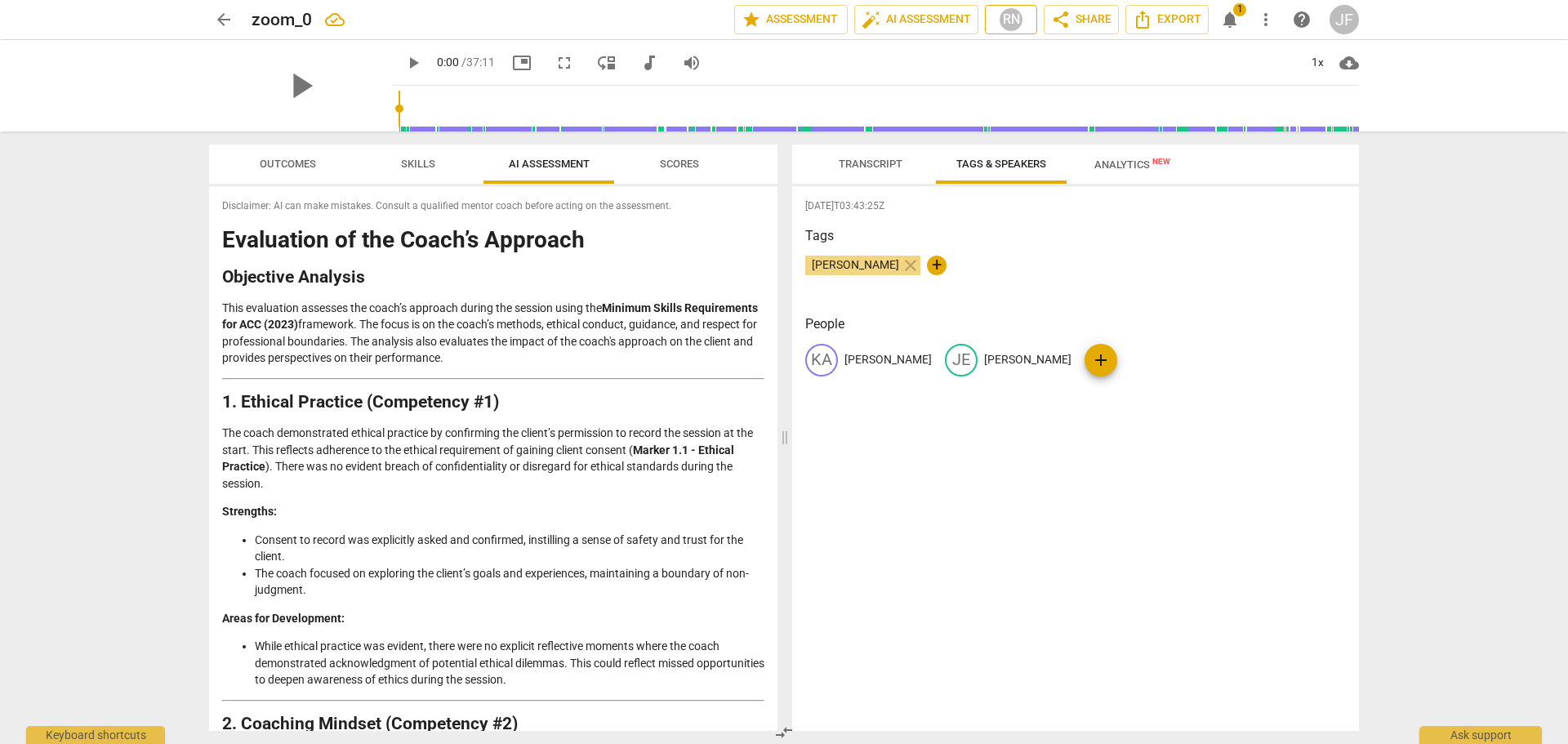
click at [1008, 21] on div "RN" at bounding box center [1011, 19] width 24 height 24
click at [1008, 21] on div at bounding box center [784, 372] width 1568 height 744
click at [800, 13] on span "star Assessment" at bounding box center [791, 19] width 98 height 19
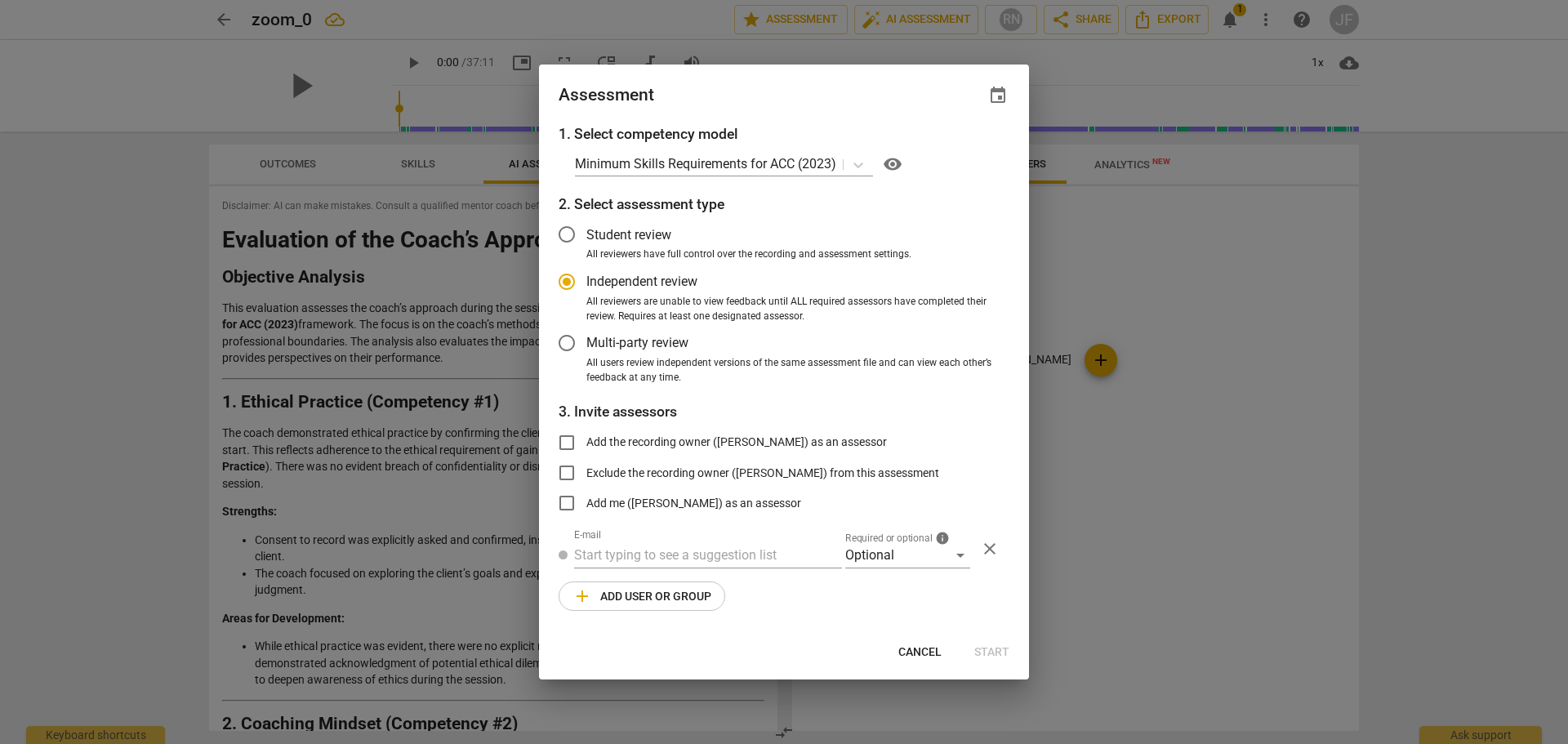
click at [926, 649] on span "Cancel" at bounding box center [920, 652] width 43 height 17
radio input "false"
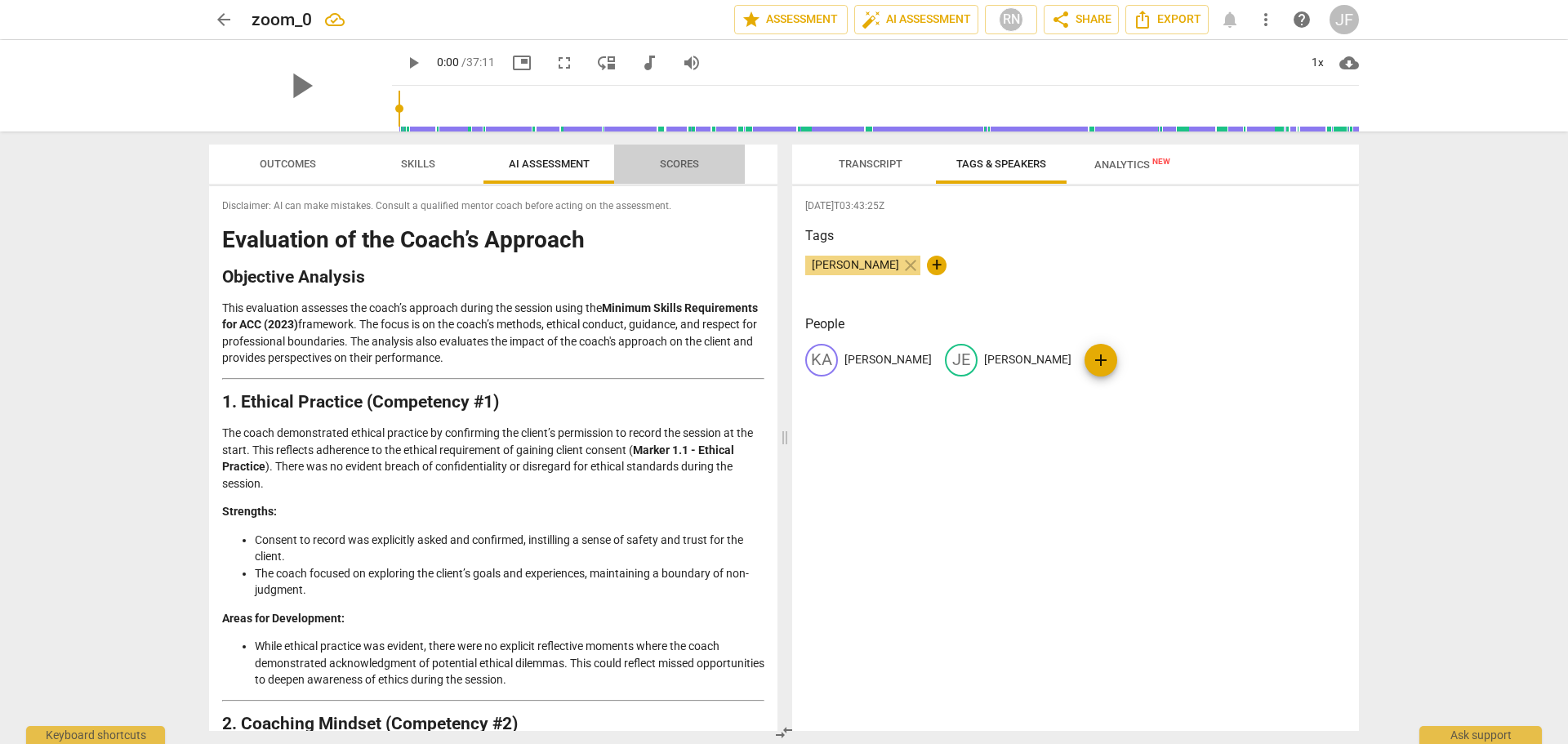
click at [682, 167] on span "Scores" at bounding box center [680, 164] width 39 height 13
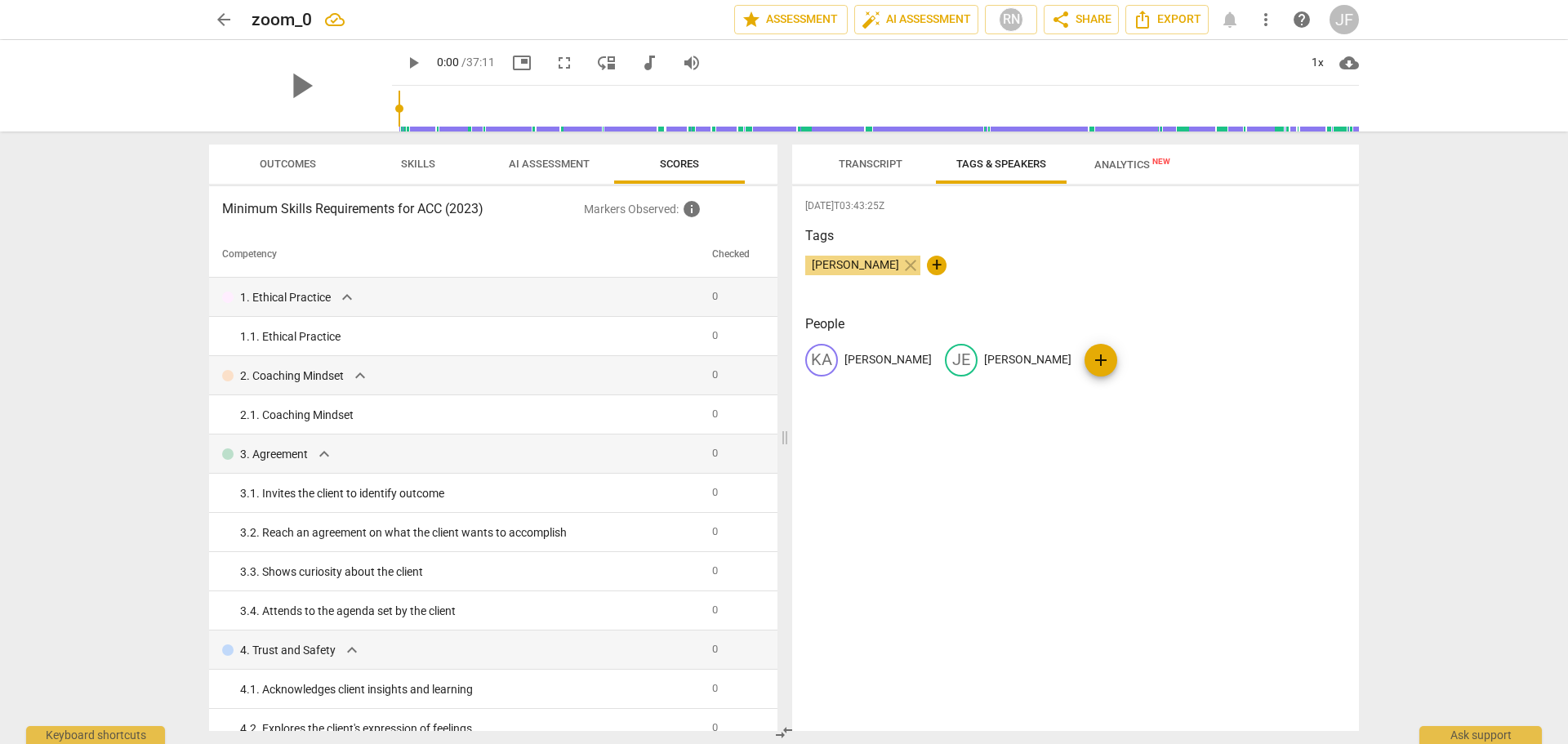
click at [888, 160] on span "Transcript" at bounding box center [870, 164] width 63 height 13
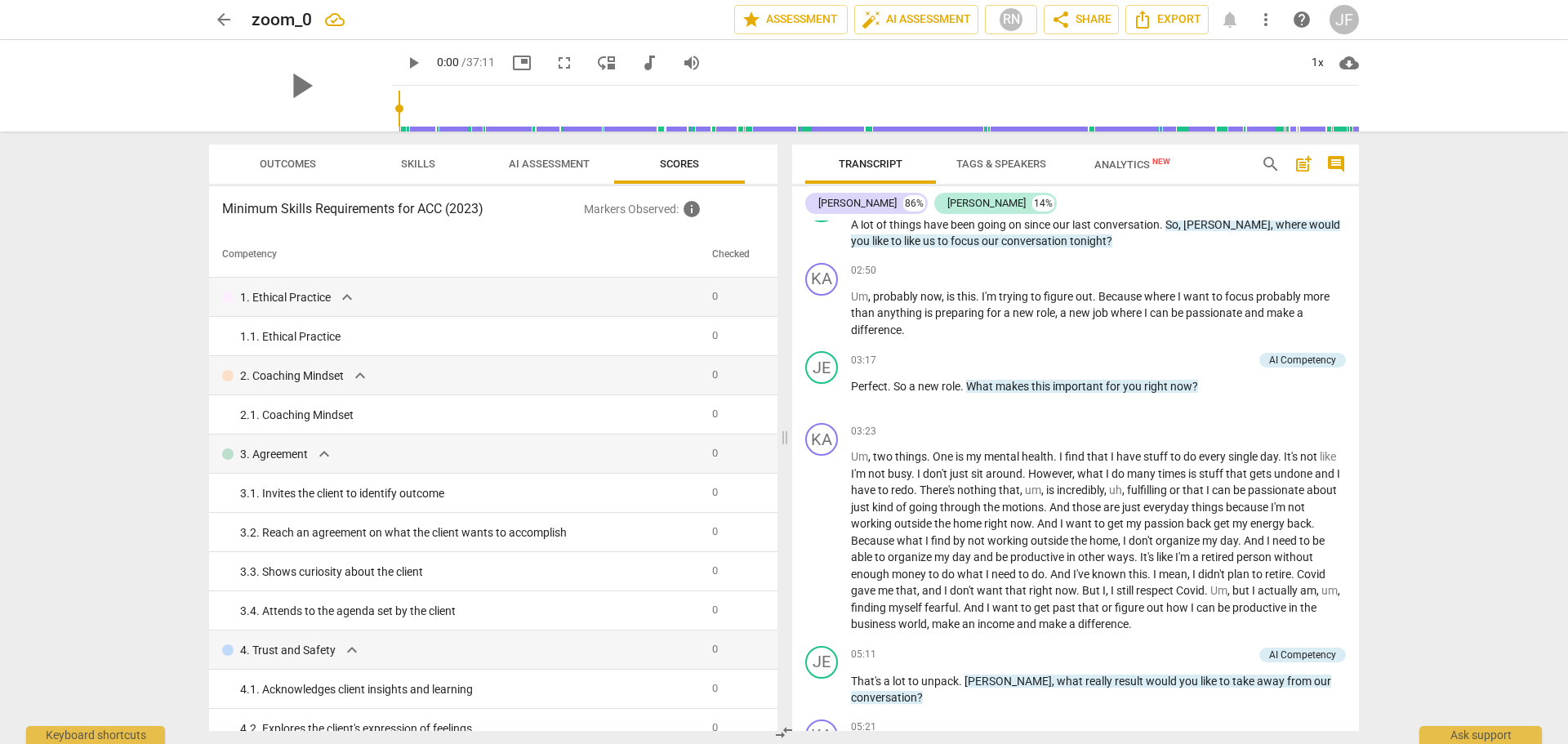
scroll to position [981, 0]
click at [1133, 161] on span "Analytics New" at bounding box center [1133, 165] width 76 height 13
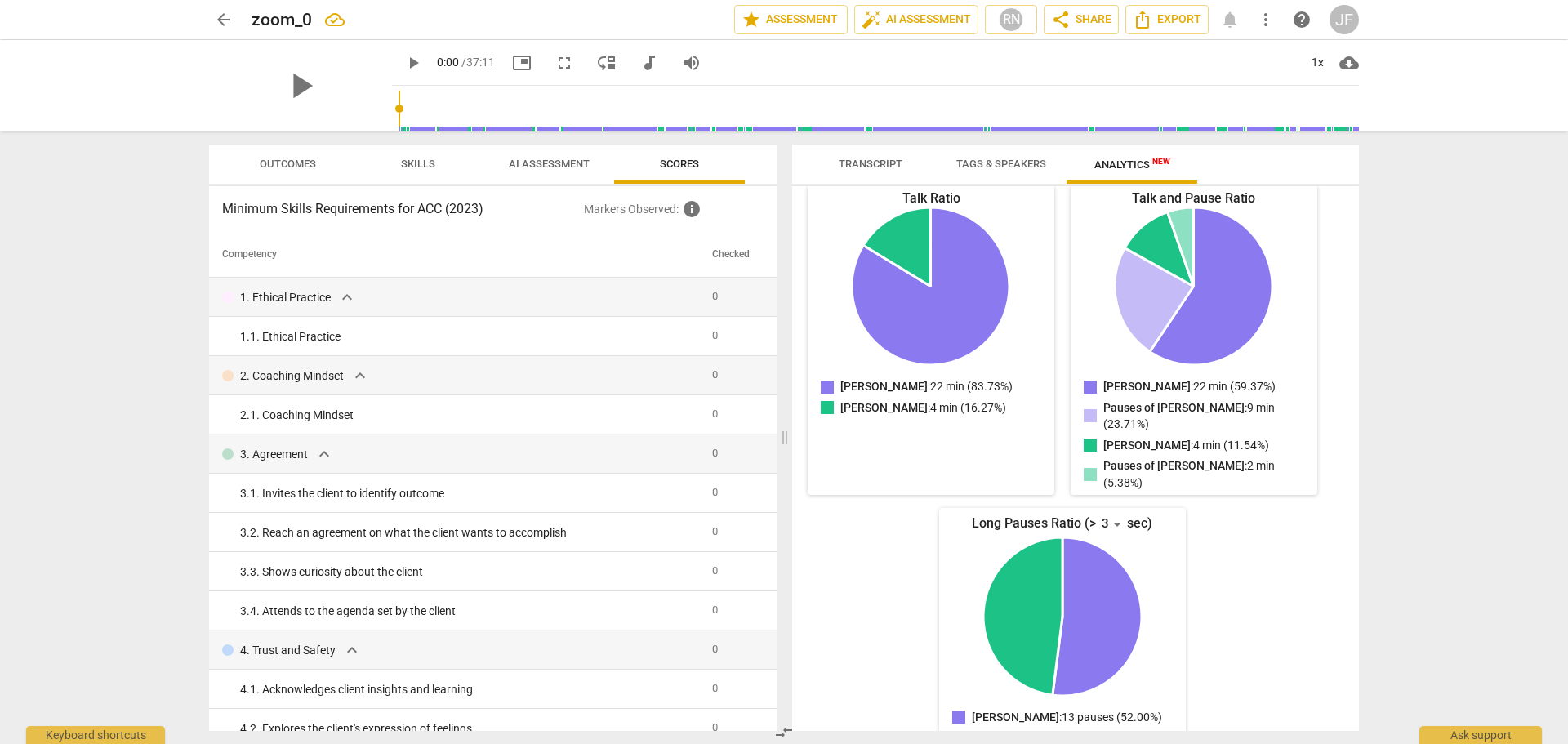
scroll to position [0, 0]
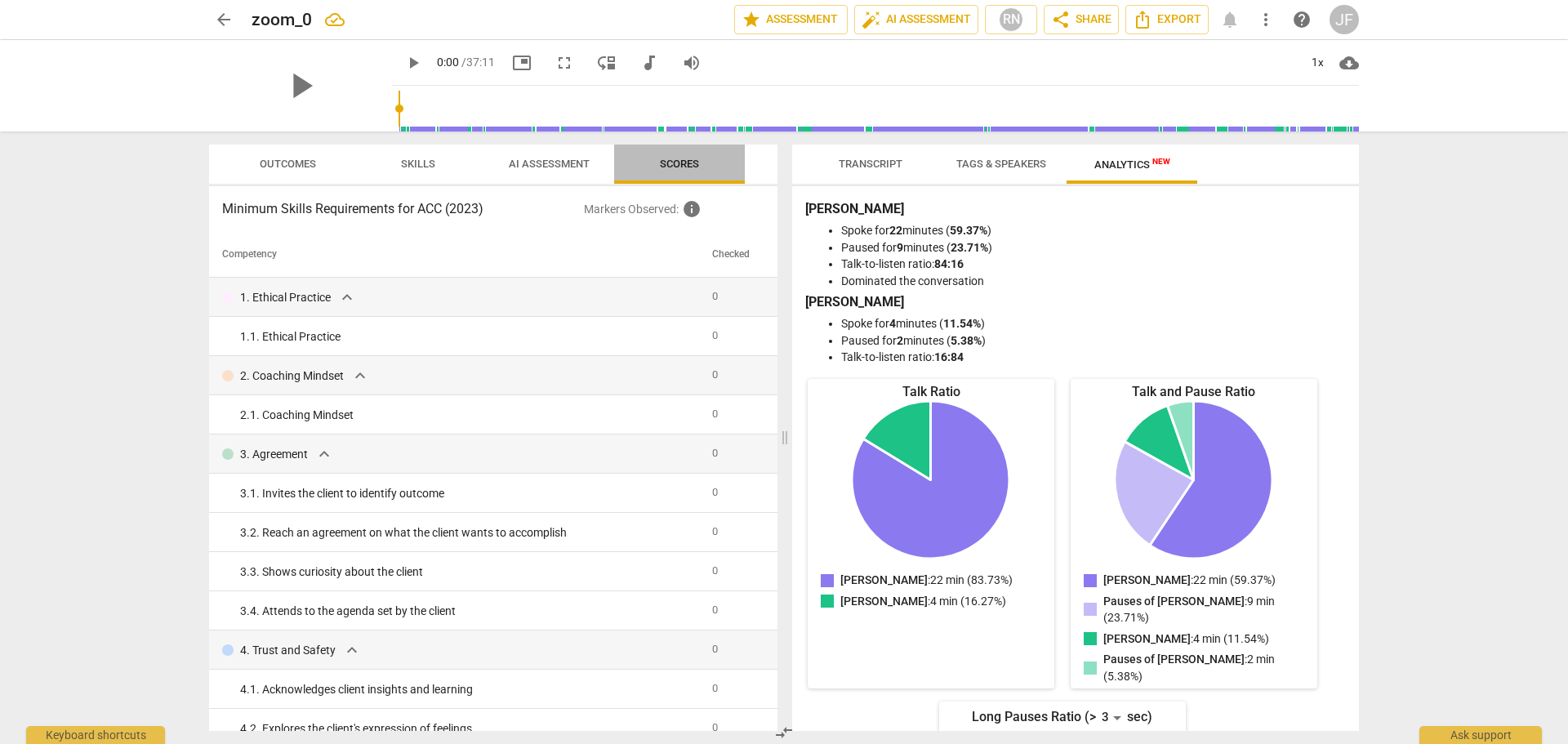
click at [685, 166] on span "Scores" at bounding box center [680, 164] width 39 height 13
click at [271, 164] on span "Outcomes" at bounding box center [288, 164] width 56 height 13
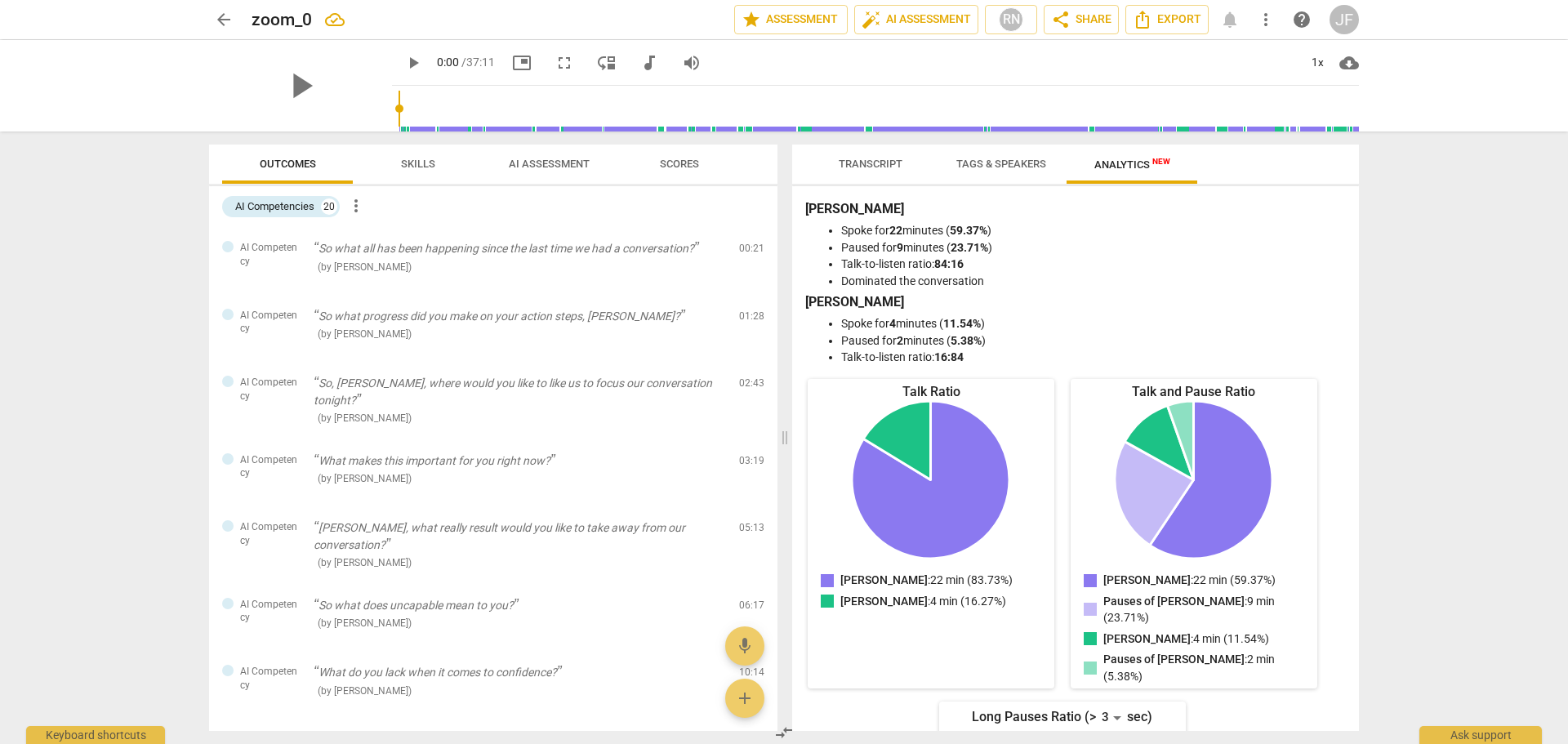
click at [403, 161] on span "Skills" at bounding box center [418, 164] width 34 height 13
